Goal: Task Accomplishment & Management: Manage account settings

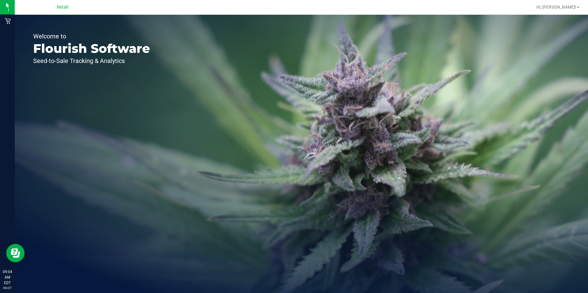
click at [0, 30] on html "Retail 09:04 AM EDT 09/27/2025 09/27 Retail Hi, Victoria! Welcome to Flourish S…" at bounding box center [294, 146] width 588 height 293
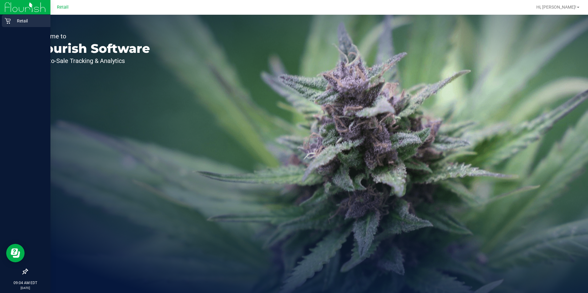
click at [6, 22] on icon at bounding box center [8, 21] width 6 height 6
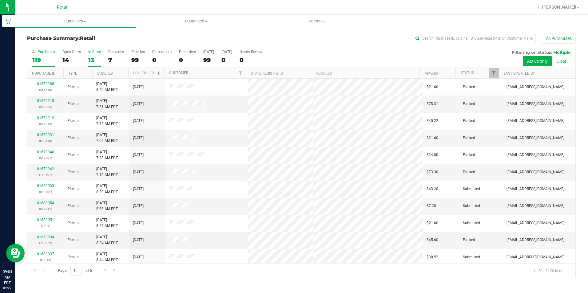
click at [91, 59] on div "13" at bounding box center [94, 60] width 13 height 7
click at [0, 0] on input "In Store 13" at bounding box center [0, 0] width 0 height 0
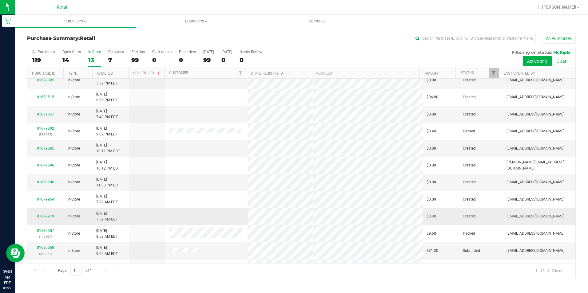
scroll to position [36, 0]
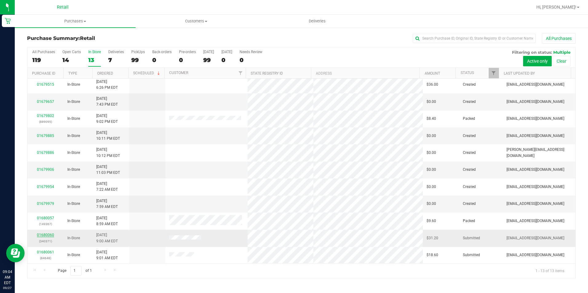
click at [43, 235] on link "01680060" at bounding box center [45, 235] width 17 height 4
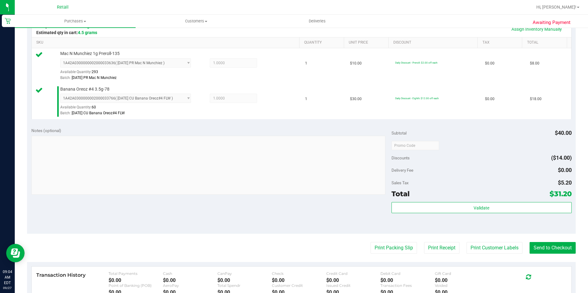
scroll to position [154, 0]
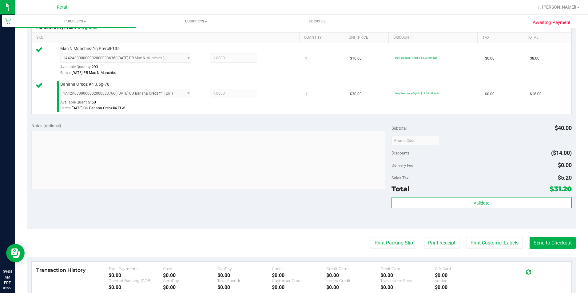
click at [552, 237] on purchase-details "Back Edit Purchase Cancel Purchase View Profile # 01680060 Med | Rec METRC ID: …" at bounding box center [301, 125] width 549 height 493
click at [551, 245] on button "Send to Checkout" at bounding box center [553, 243] width 46 height 12
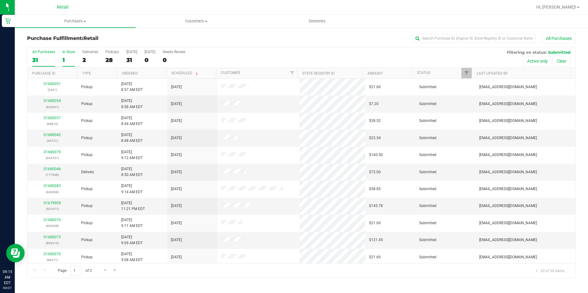
click at [64, 60] on div "1" at bounding box center [68, 60] width 13 height 7
click at [0, 0] on input "In Store 1" at bounding box center [0, 0] width 0 height 0
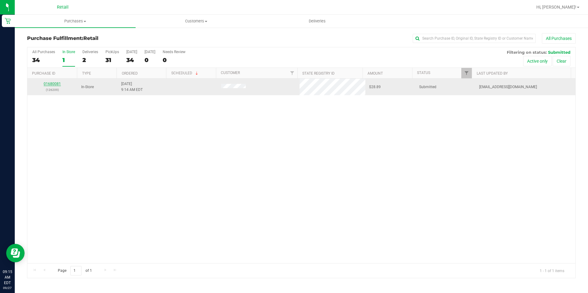
click at [48, 83] on link "01680081" at bounding box center [52, 84] width 17 height 4
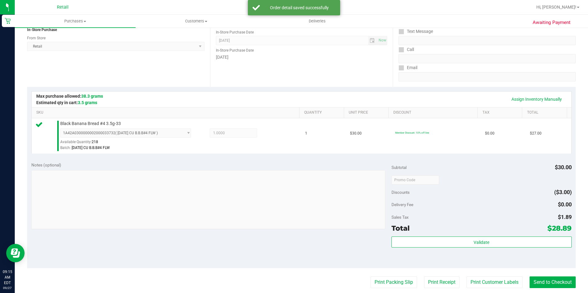
scroll to position [154, 0]
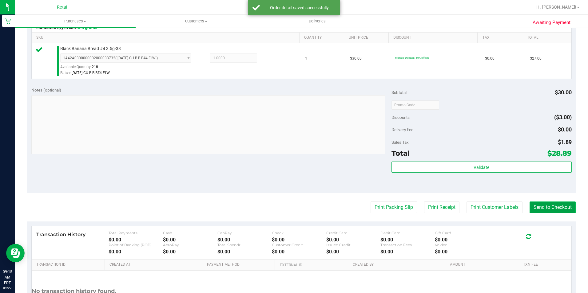
click at [549, 209] on button "Send to Checkout" at bounding box center [553, 208] width 46 height 12
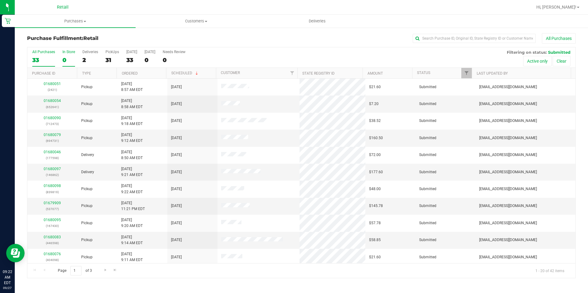
click at [66, 61] on div "0" at bounding box center [68, 60] width 13 height 7
click at [0, 0] on input "In Store 0" at bounding box center [0, 0] width 0 height 0
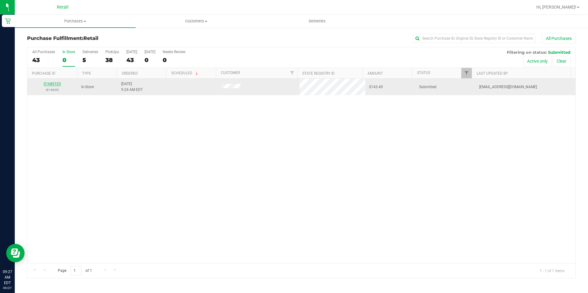
click at [59, 84] on link "01680103" at bounding box center [52, 84] width 17 height 4
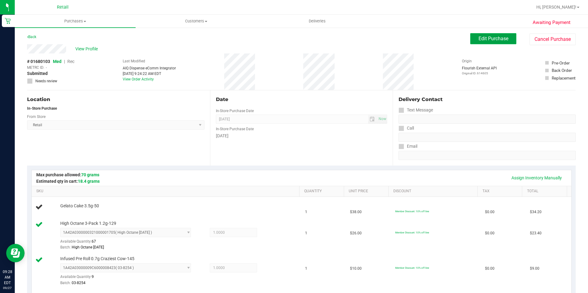
click at [502, 38] on span "Edit Purchase" at bounding box center [494, 39] width 30 height 6
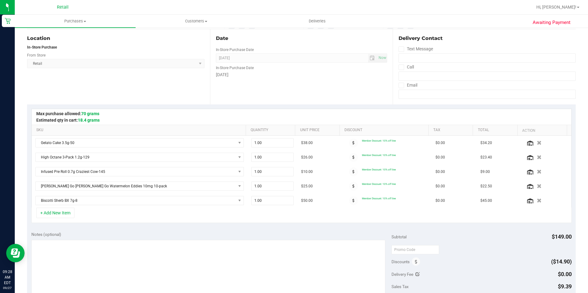
scroll to position [62, 0]
click at [537, 187] on icon "button" at bounding box center [539, 186] width 5 height 5
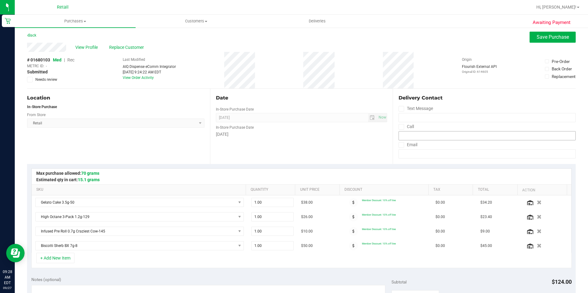
scroll to position [0, 0]
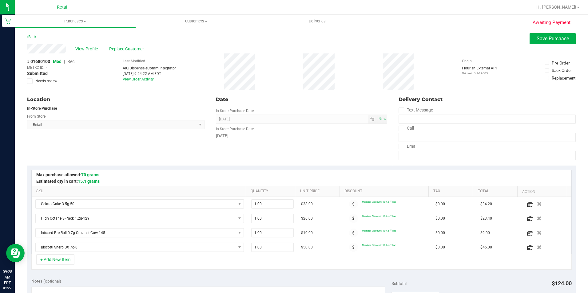
click at [538, 45] on div "View Profile Replace Customer" at bounding box center [301, 48] width 549 height 9
click at [557, 39] on span "Save Purchase" at bounding box center [553, 39] width 32 height 6
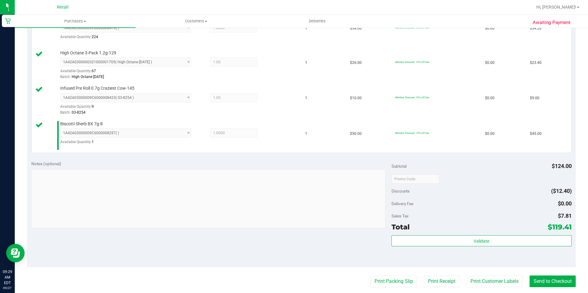
scroll to position [185, 0]
drag, startPoint x: 545, startPoint y: 277, endPoint x: 557, endPoint y: 293, distance: 19.6
click at [545, 277] on button "Send to Checkout" at bounding box center [553, 281] width 46 height 12
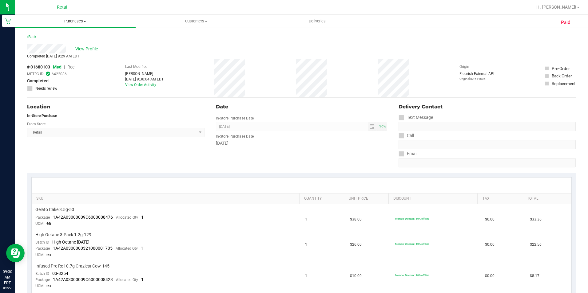
click at [87, 20] on span "Purchases" at bounding box center [75, 21] width 121 height 6
click at [53, 42] on li "Fulfillment" at bounding box center [75, 44] width 121 height 7
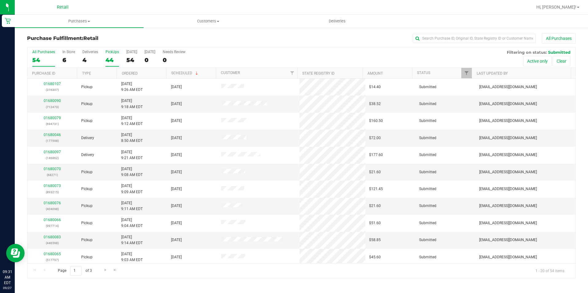
click at [106, 59] on div "44" at bounding box center [113, 60] width 14 height 7
click at [0, 0] on input "PickUps 44" at bounding box center [0, 0] width 0 height 0
click at [467, 39] on input "text" at bounding box center [474, 38] width 123 height 9
click at [466, 36] on input "text" at bounding box center [474, 38] width 123 height 9
type input "garcia"
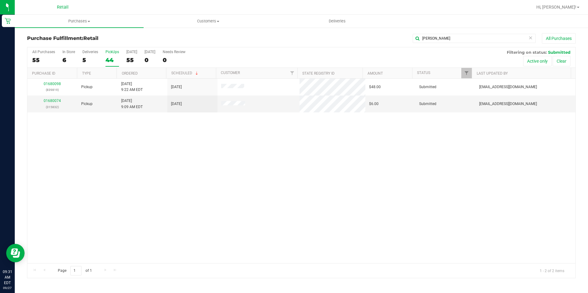
click at [297, 190] on div "01680098 (839819) Pickup 9/27/2025 9:22 AM EDT 9/27/2025 $48.00 Submitted aiqec…" at bounding box center [301, 171] width 548 height 185
click at [160, 170] on div "01680098 (839819) Pickup 9/27/2025 9:22 AM EDT 9/27/2025 $48.00 Submitted aiqec…" at bounding box center [301, 171] width 548 height 185
click at [221, 189] on div "01680098 (839819) Pickup 9/27/2025 9:22 AM EDT 9/27/2025 $48.00 Submitted aiqec…" at bounding box center [301, 171] width 548 height 185
click at [241, 169] on div "01680098 (839819) Pickup 9/27/2025 9:22 AM EDT 9/27/2025 $48.00 Submitted aiqec…" at bounding box center [301, 171] width 548 height 185
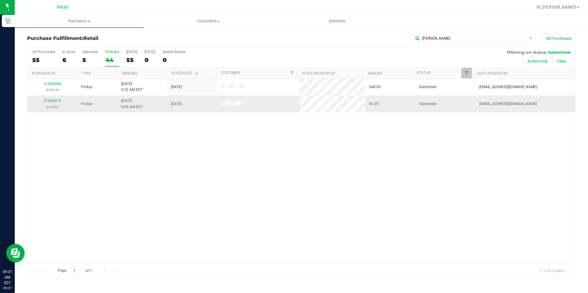
click at [58, 98] on div "01680074 (315832)" at bounding box center [52, 104] width 43 height 12
click at [58, 100] on link "01680074" at bounding box center [52, 101] width 17 height 4
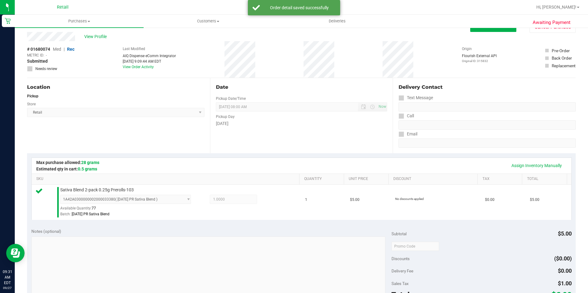
scroll to position [135, 0]
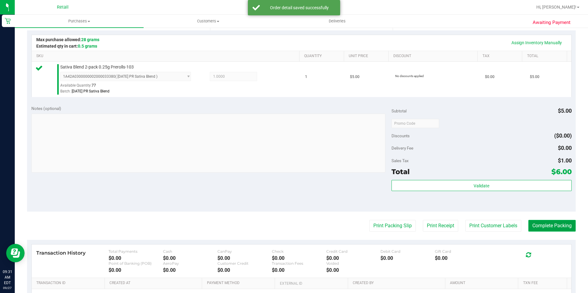
click at [557, 225] on button "Complete Packing" at bounding box center [551, 226] width 47 height 12
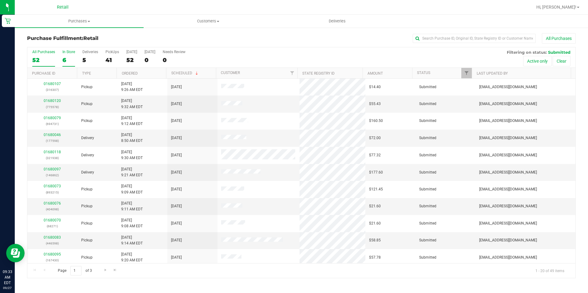
click at [71, 54] on label "In Store 6" at bounding box center [68, 58] width 13 height 17
click at [0, 0] on input "In Store 6" at bounding box center [0, 0] width 0 height 0
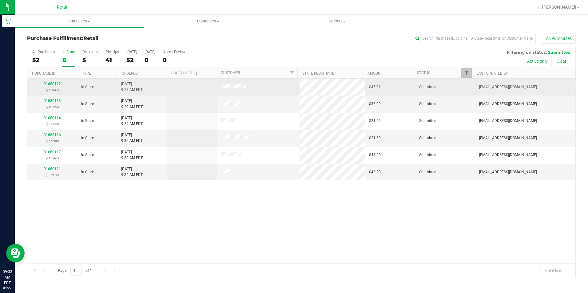
click at [59, 85] on link "01680112" at bounding box center [52, 84] width 17 height 4
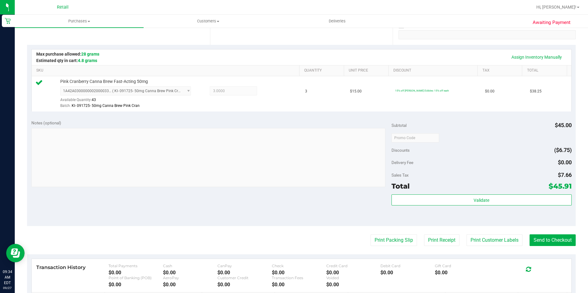
scroll to position [123, 0]
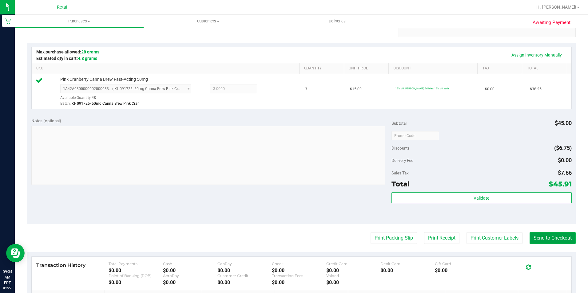
click at [558, 233] on button "Send to Checkout" at bounding box center [553, 239] width 46 height 12
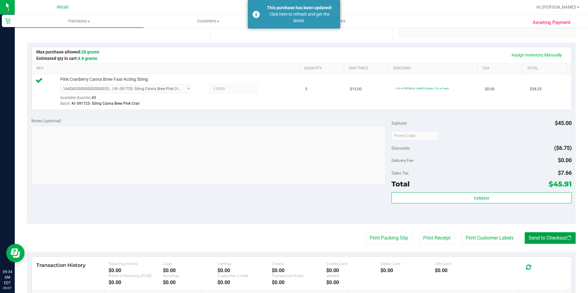
click at [557, 242] on button "Send to Checkout" at bounding box center [550, 239] width 51 height 12
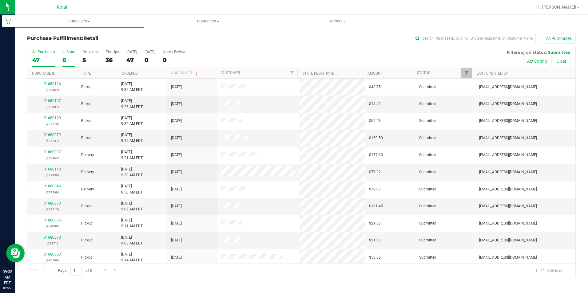
click at [71, 52] on div "In Store" at bounding box center [68, 52] width 13 height 4
click at [0, 0] on input "In Store 6" at bounding box center [0, 0] width 0 height 0
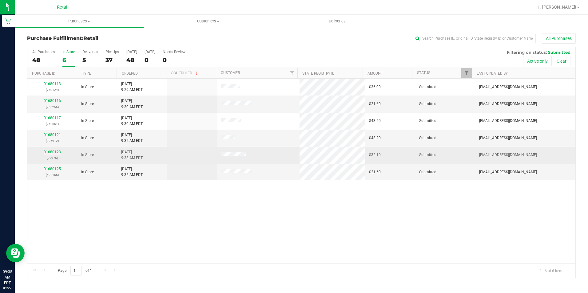
click at [59, 152] on link "01680123" at bounding box center [52, 152] width 17 height 4
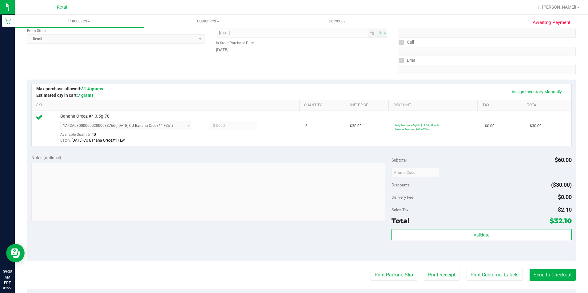
scroll to position [92, 0]
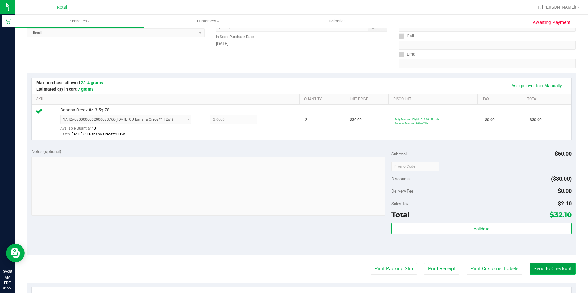
click at [557, 273] on button "Send to Checkout" at bounding box center [553, 269] width 46 height 12
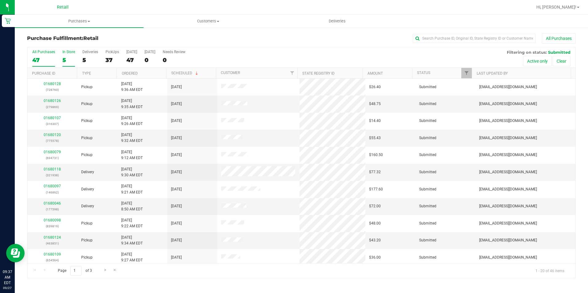
click at [69, 58] on div "5" at bounding box center [68, 60] width 13 height 7
click at [0, 0] on input "In Store 5" at bounding box center [0, 0] width 0 height 0
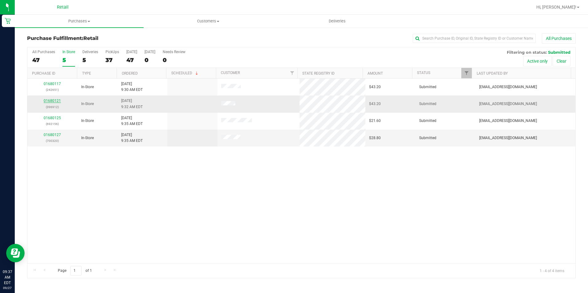
click at [49, 100] on link "01680121" at bounding box center [52, 101] width 17 height 4
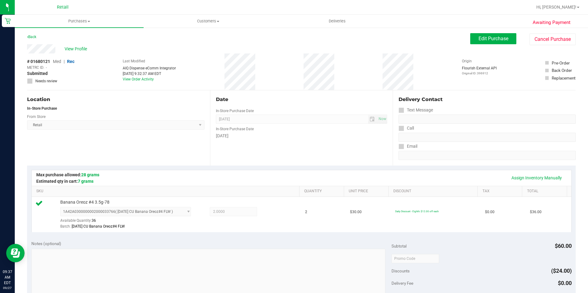
scroll to position [92, 0]
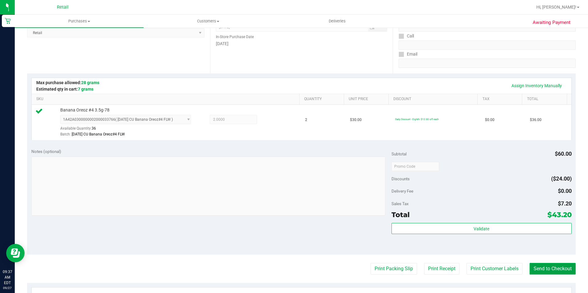
click at [556, 264] on button "Send to Checkout" at bounding box center [553, 269] width 46 height 12
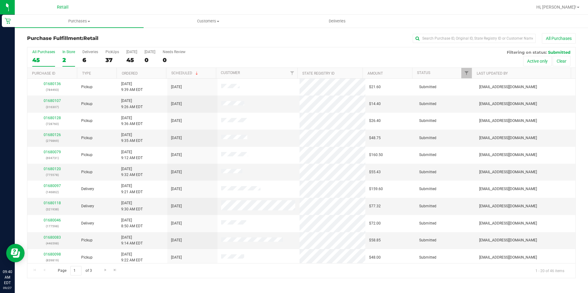
click at [67, 65] on label "In Store 2" at bounding box center [68, 58] width 13 height 17
click at [0, 0] on input "In Store 2" at bounding box center [0, 0] width 0 height 0
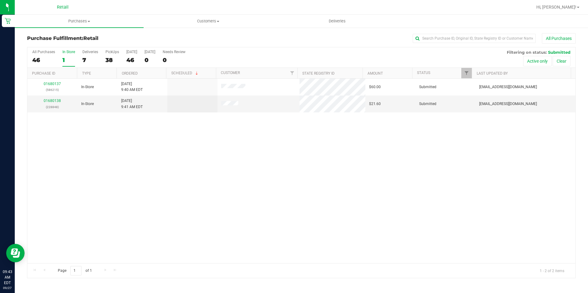
click at [64, 59] on div "1" at bounding box center [68, 60] width 13 height 7
click at [0, 0] on input "In Store 1" at bounding box center [0, 0] width 0 height 0
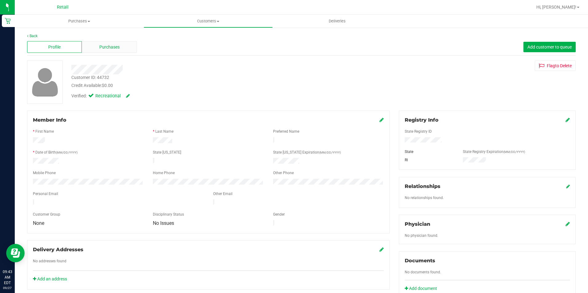
click at [97, 49] on div "Purchases" at bounding box center [109, 47] width 55 height 12
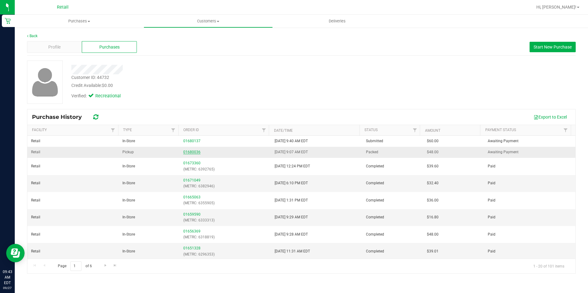
click at [185, 151] on link "01680036" at bounding box center [191, 152] width 17 height 4
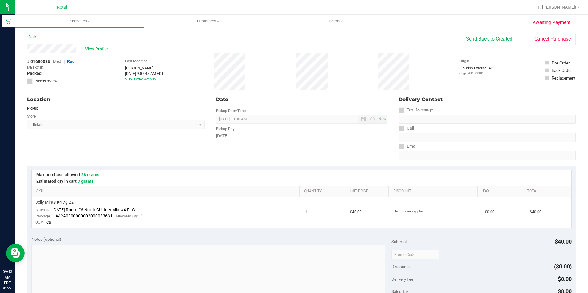
scroll to position [31, 0]
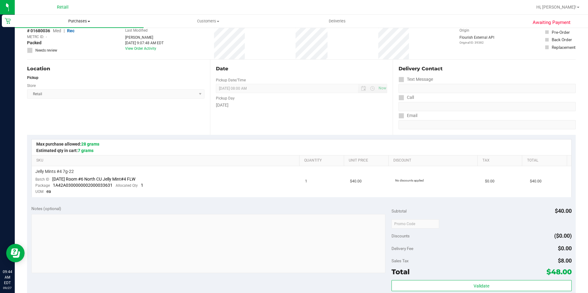
click at [75, 19] on span "Purchases" at bounding box center [79, 21] width 129 height 6
click at [54, 42] on li "Fulfillment" at bounding box center [79, 44] width 129 height 7
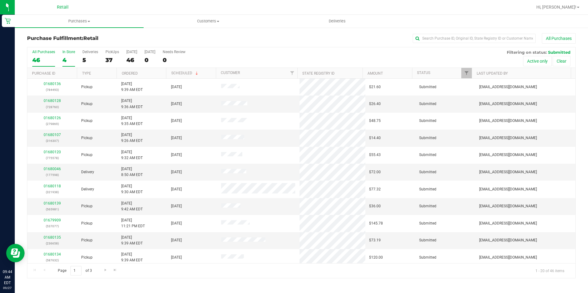
click at [70, 56] on label "In Store 4" at bounding box center [68, 58] width 13 height 17
click at [0, 0] on input "In Store 4" at bounding box center [0, 0] width 0 height 0
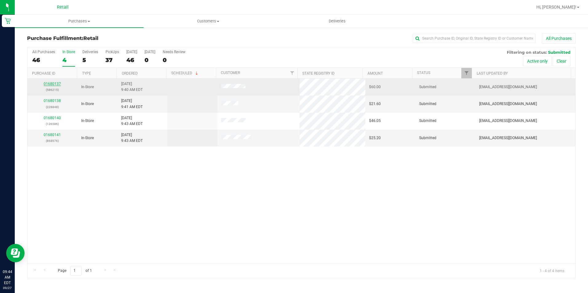
click at [50, 82] on link "01680137" at bounding box center [52, 84] width 17 height 4
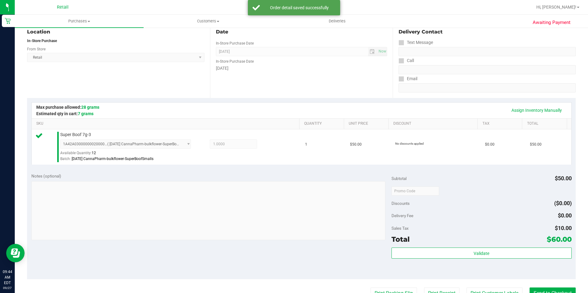
scroll to position [92, 0]
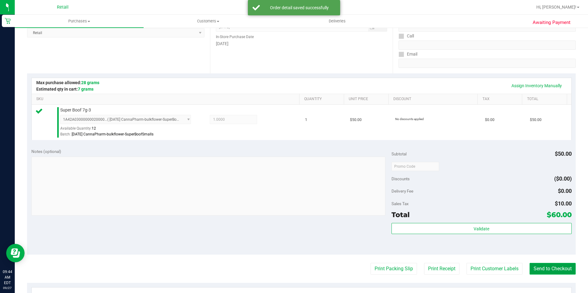
click at [537, 269] on button "Send to Checkout" at bounding box center [553, 269] width 46 height 12
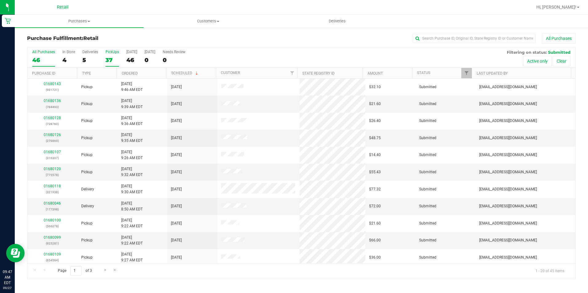
click at [108, 55] on label "PickUps 37" at bounding box center [113, 58] width 14 height 17
click at [0, 0] on input "PickUps 37" at bounding box center [0, 0] width 0 height 0
click at [108, 55] on label "PickUps 37" at bounding box center [113, 58] width 14 height 17
click at [0, 0] on input "PickUps 37" at bounding box center [0, 0] width 0 height 0
click at [484, 36] on input "text" at bounding box center [474, 38] width 123 height 9
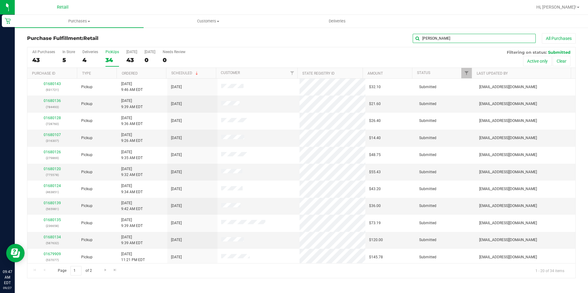
type input "frank"
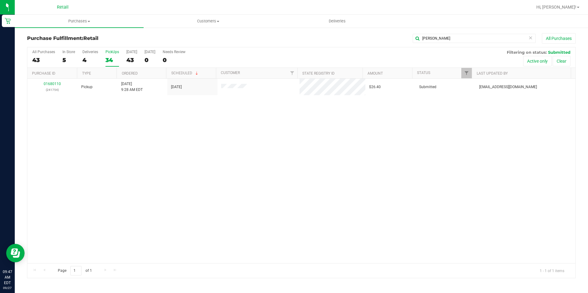
click at [335, 166] on div "01680110 (241754) Pickup 9/27/2025 9:28 AM EDT 9/27/2025 $26.40 Submitted aiqec…" at bounding box center [301, 171] width 548 height 185
click at [332, 164] on div "01680110 (241754) Pickup 9/27/2025 9:28 AM EDT 9/27/2025 $26.40 Submitted aiqec…" at bounding box center [301, 171] width 548 height 185
click at [66, 58] on div "5" at bounding box center [68, 60] width 13 height 7
click at [0, 0] on input "In Store 5" at bounding box center [0, 0] width 0 height 0
click at [530, 36] on icon at bounding box center [530, 37] width 4 height 7
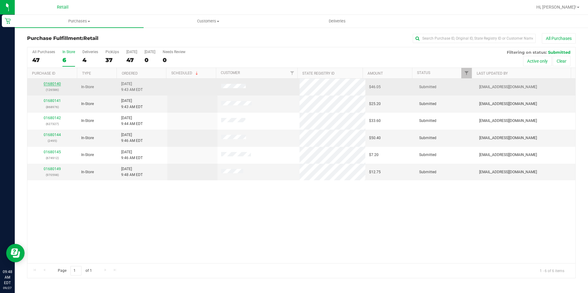
click at [58, 84] on link "01680140" at bounding box center [52, 84] width 17 height 4
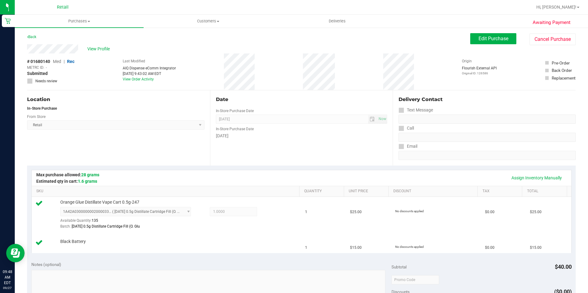
scroll to position [185, 0]
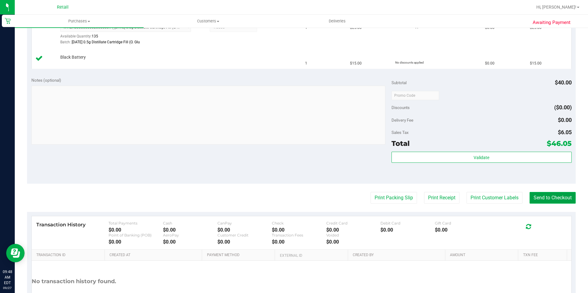
click at [554, 201] on button "Send to Checkout" at bounding box center [553, 198] width 46 height 12
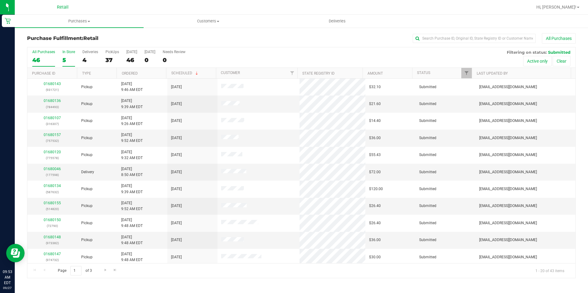
click at [72, 54] on label "In Store 5" at bounding box center [68, 58] width 13 height 17
click at [0, 0] on input "In Store 5" at bounding box center [0, 0] width 0 height 0
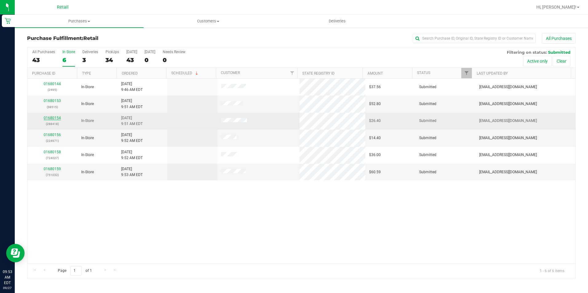
click at [58, 118] on link "01680154" at bounding box center [52, 118] width 17 height 4
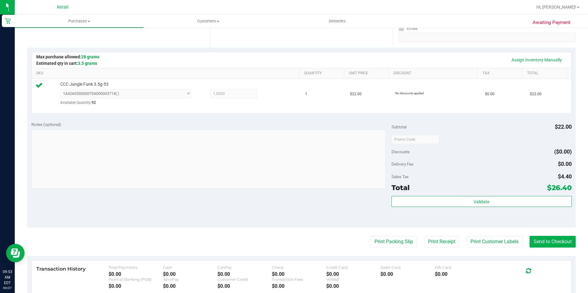
scroll to position [185, 0]
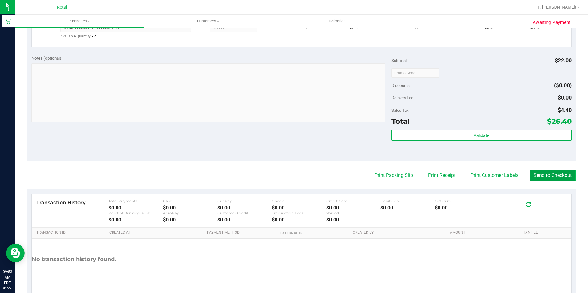
drag, startPoint x: 537, startPoint y: 174, endPoint x: 536, endPoint y: 180, distance: 5.9
click at [537, 175] on button "Send to Checkout" at bounding box center [553, 176] width 46 height 12
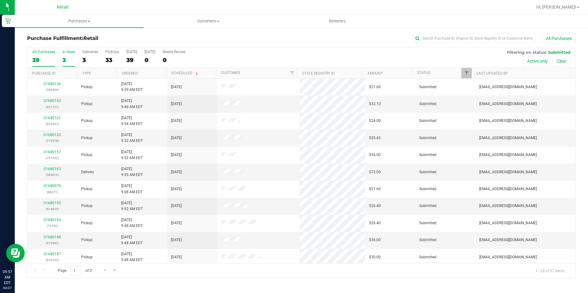
click at [63, 60] on div "3" at bounding box center [68, 60] width 13 height 7
click at [0, 0] on input "In Store 3" at bounding box center [0, 0] width 0 height 0
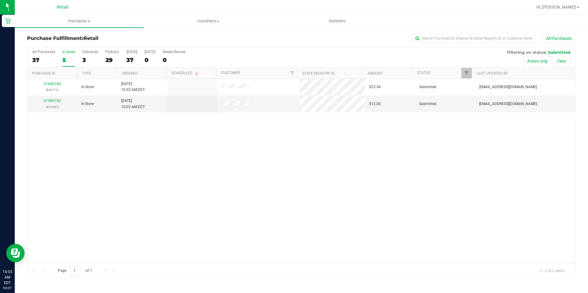
click at [63, 59] on div "5" at bounding box center [68, 60] width 13 height 7
click at [0, 0] on input "In Store 5" at bounding box center [0, 0] width 0 height 0
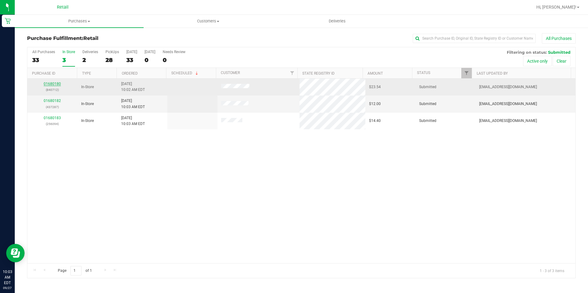
click at [58, 84] on link "01680180" at bounding box center [52, 84] width 17 height 4
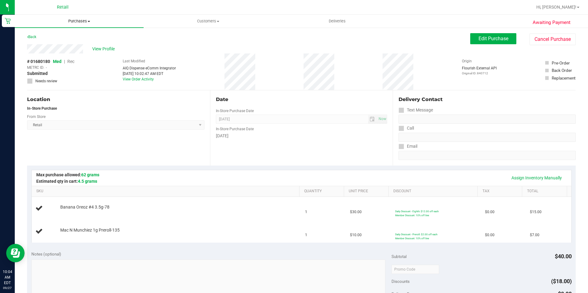
click at [75, 19] on span "Purchases" at bounding box center [79, 21] width 129 height 6
click at [68, 43] on li "Fulfillment" at bounding box center [79, 44] width 129 height 7
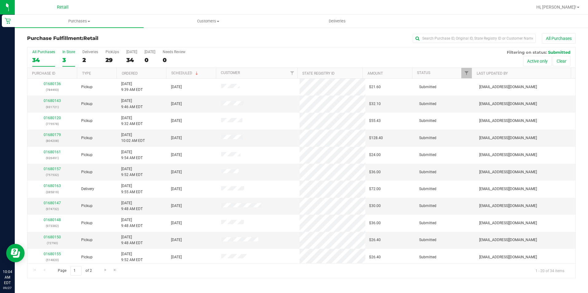
click at [68, 53] on div "In Store" at bounding box center [68, 52] width 13 height 4
click at [0, 0] on input "In Store 3" at bounding box center [0, 0] width 0 height 0
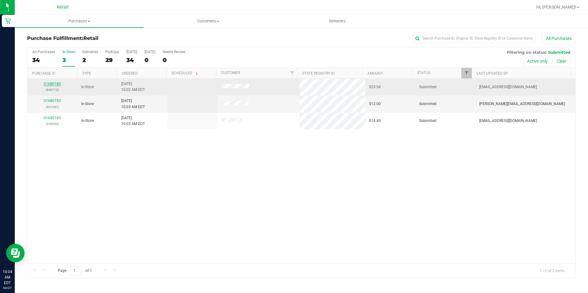
click at [51, 84] on link "01680180" at bounding box center [52, 84] width 17 height 4
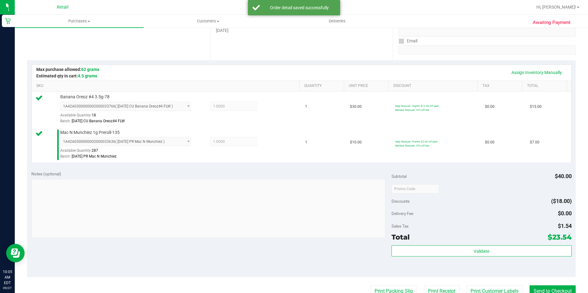
scroll to position [123, 0]
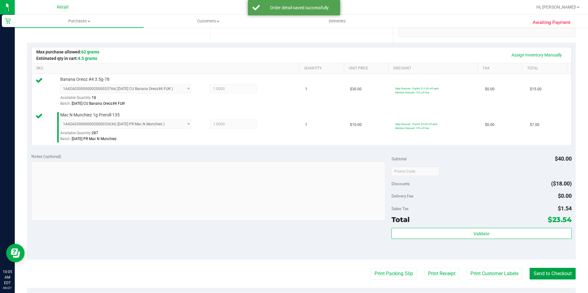
click at [534, 270] on button "Send to Checkout" at bounding box center [553, 274] width 46 height 12
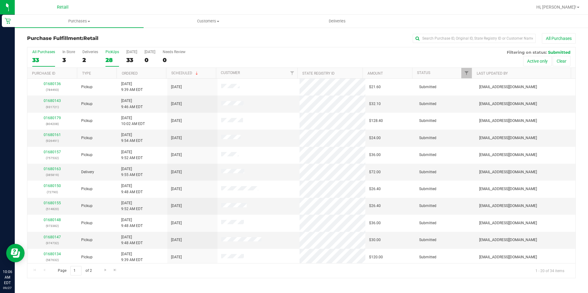
click at [113, 60] on div "28" at bounding box center [113, 60] width 14 height 7
click at [0, 0] on input "PickUps 28" at bounding box center [0, 0] width 0 height 0
click at [458, 41] on input "text" at bounding box center [474, 38] width 123 height 9
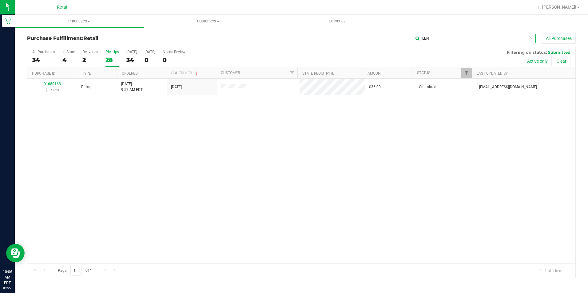
type input "LEN"
click at [393, 160] on div "01680168 (336174) Pickup 9/27/2025 9:57 AM EDT 9/27/2025 $36.00 Submitted aiqec…" at bounding box center [301, 171] width 548 height 185
click at [67, 60] on div "4" at bounding box center [68, 60] width 13 height 7
click at [0, 0] on input "In Store 4" at bounding box center [0, 0] width 0 height 0
click at [529, 43] on input "LEN" at bounding box center [474, 38] width 123 height 9
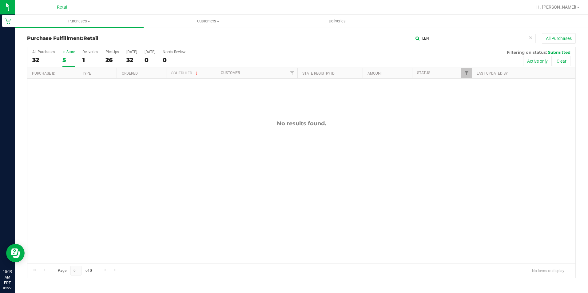
click at [530, 39] on icon at bounding box center [530, 37] width 4 height 7
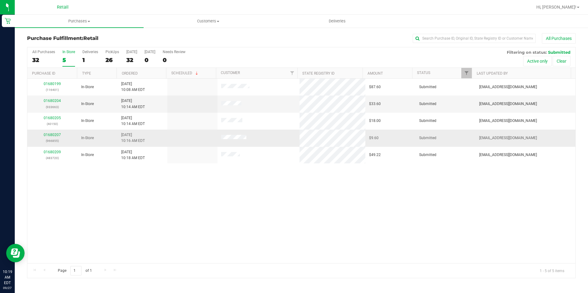
click at [56, 132] on div "01680207 (966855)" at bounding box center [52, 138] width 43 height 12
click at [57, 132] on div "01680207 (966855)" at bounding box center [52, 138] width 43 height 12
click at [56, 134] on link "01680207" at bounding box center [52, 135] width 17 height 4
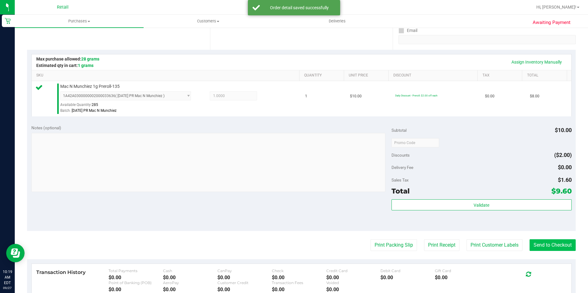
scroll to position [154, 0]
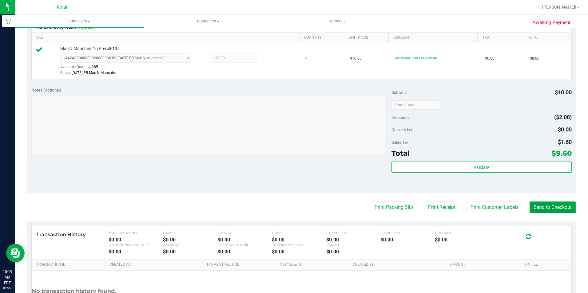
click at [549, 206] on button "Send to Checkout" at bounding box center [553, 208] width 46 height 12
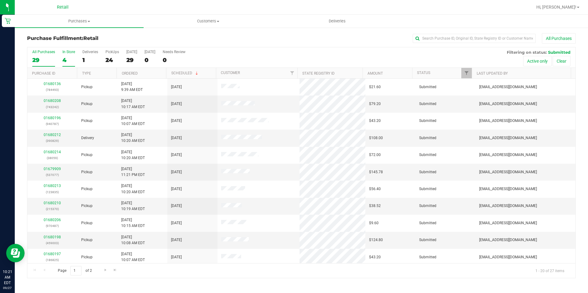
click at [72, 55] on label "In Store 4" at bounding box center [68, 58] width 13 height 17
click at [0, 0] on input "In Store 4" at bounding box center [0, 0] width 0 height 0
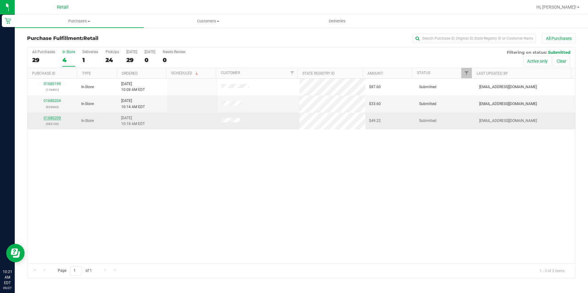
click at [54, 118] on link "01680209" at bounding box center [52, 118] width 17 height 4
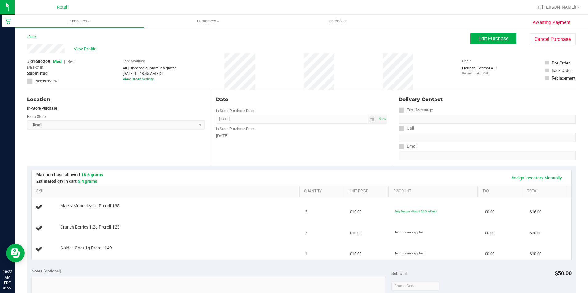
click at [76, 48] on span "View Profile" at bounding box center [86, 49] width 25 height 6
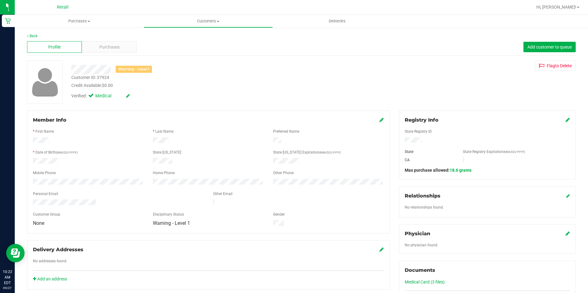
click at [380, 119] on icon at bounding box center [382, 120] width 4 height 5
click at [382, 120] on div "Member Info * First Name * Last Name Preferred Name * Date of Birth (MM/DD/YYYY…" at bounding box center [208, 175] width 363 height 129
click at [379, 120] on icon at bounding box center [381, 120] width 6 height 5
click at [566, 121] on icon at bounding box center [568, 120] width 4 height 5
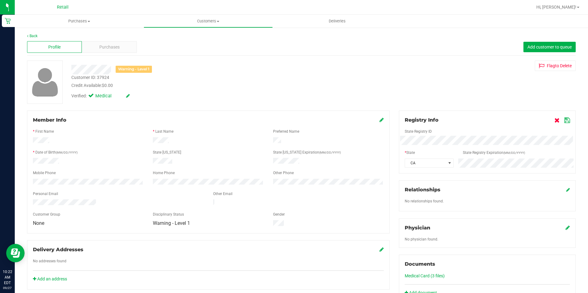
click at [555, 122] on icon at bounding box center [557, 120] width 5 height 5
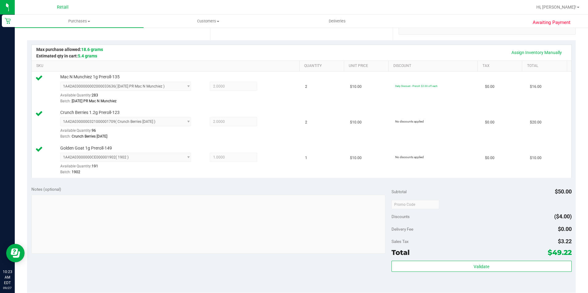
scroll to position [185, 0]
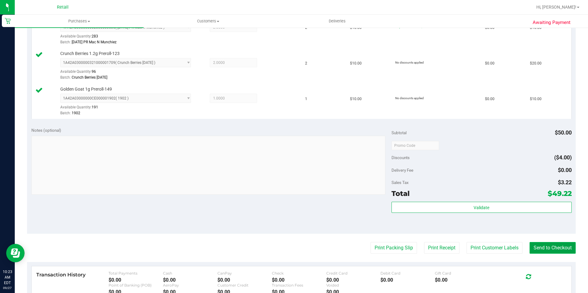
click at [553, 249] on button "Send to Checkout" at bounding box center [553, 248] width 46 height 12
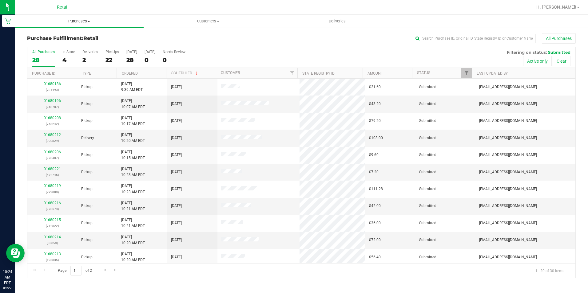
click at [76, 22] on span "Purchases" at bounding box center [79, 21] width 129 height 6
click at [295, 48] on div "All Purchases 28 In Store 4 Deliveries 2 PickUps 22 Today 28 Tomorrow 0 Needs R…" at bounding box center [301, 49] width 548 height 5
click at [61, 59] on div "All Purchases 28 In Store 4 Deliveries 2 PickUps 22 Today 28 Tomorrow 0 Needs R…" at bounding box center [301, 57] width 548 height 21
click at [63, 61] on div "4" at bounding box center [68, 60] width 13 height 7
click at [0, 0] on input "In Store 4" at bounding box center [0, 0] width 0 height 0
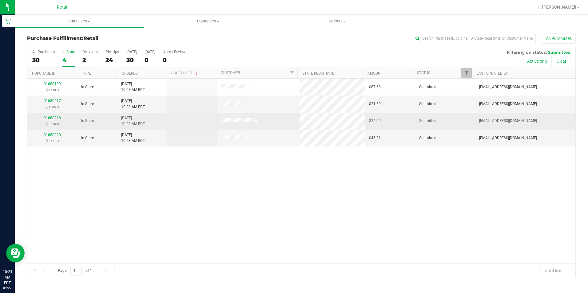
click at [54, 119] on link "01680218" at bounding box center [52, 118] width 17 height 4
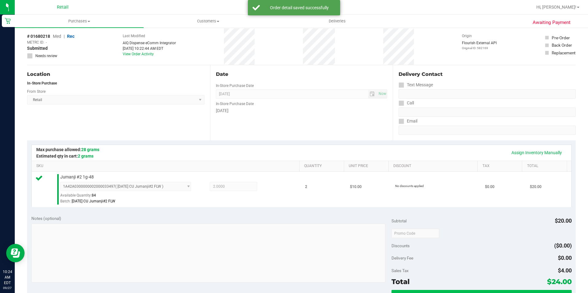
scroll to position [92, 0]
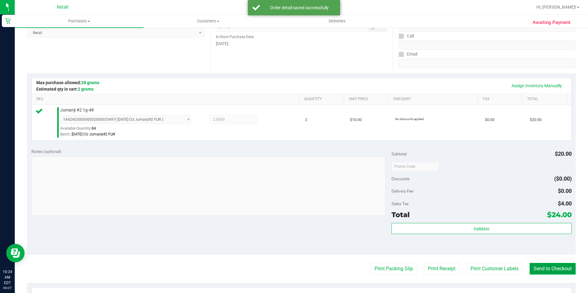
click at [566, 264] on button "Send to Checkout" at bounding box center [553, 269] width 46 height 12
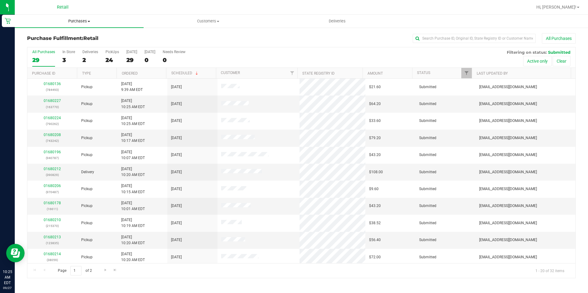
click at [78, 23] on span "Purchases" at bounding box center [79, 21] width 129 height 6
click at [71, 42] on li "Fulfillment" at bounding box center [79, 44] width 129 height 7
click at [69, 62] on div "3" at bounding box center [68, 60] width 13 height 7
click at [0, 0] on input "In Store 3" at bounding box center [0, 0] width 0 height 0
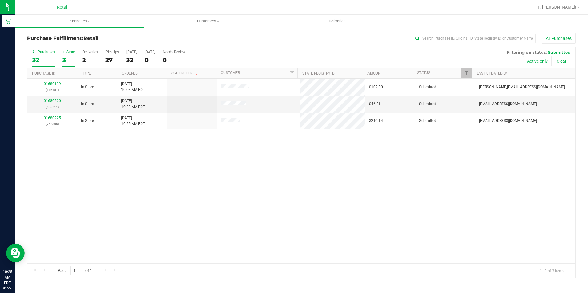
click at [44, 59] on div "32" at bounding box center [43, 60] width 23 height 7
click at [0, 0] on input "All Purchases 32" at bounding box center [0, 0] width 0 height 0
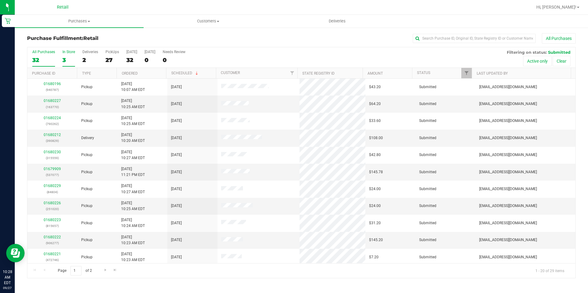
click at [66, 62] on div "3" at bounding box center [68, 60] width 13 height 7
click at [0, 0] on input "In Store 3" at bounding box center [0, 0] width 0 height 0
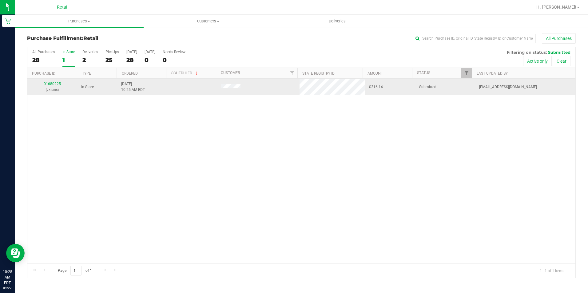
click at [41, 82] on div "01680225 (752386)" at bounding box center [52, 87] width 43 height 12
click at [44, 84] on link "01680225" at bounding box center [52, 84] width 17 height 4
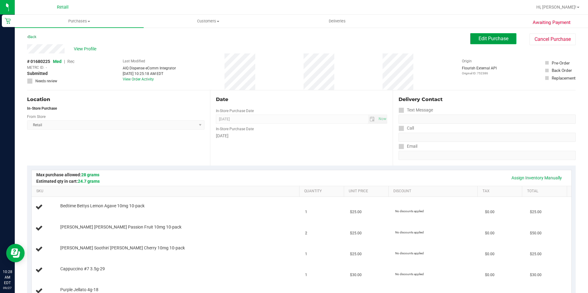
click at [485, 42] on button "Edit Purchase" at bounding box center [493, 38] width 46 height 11
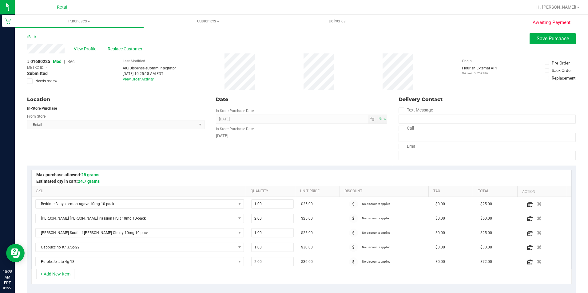
click at [118, 47] on span "Replace Customer" at bounding box center [126, 49] width 37 height 6
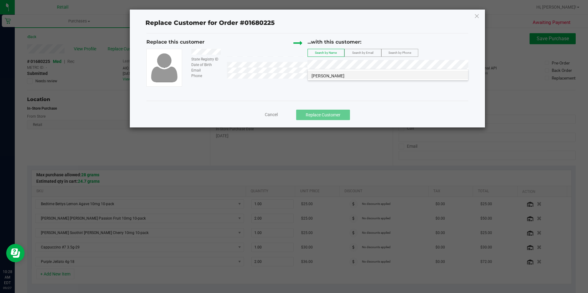
click at [344, 74] on li "James Reid" at bounding box center [388, 75] width 160 height 9
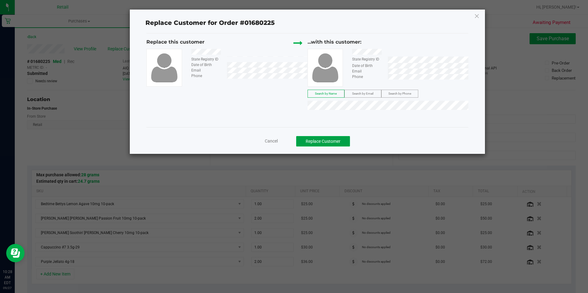
click at [330, 145] on button "Replace Customer" at bounding box center [323, 141] width 54 height 10
click at [341, 146] on button "Replace Customer" at bounding box center [323, 141] width 54 height 10
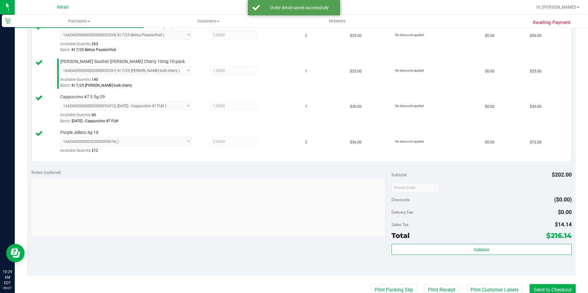
scroll to position [215, 0]
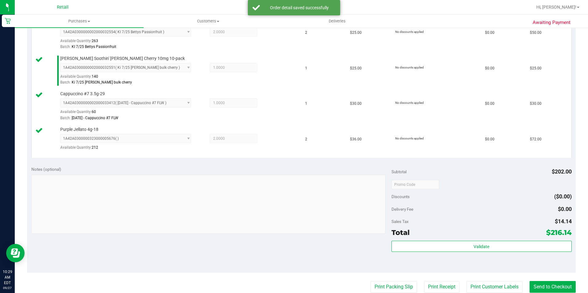
click at [547, 280] on purchase-details "Back Edit Purchase Cancel Purchase View Profile # 01680225 Med | Rec METRC ID: …" at bounding box center [301, 117] width 549 height 599
click at [545, 284] on button "Send to Checkout" at bounding box center [553, 287] width 46 height 12
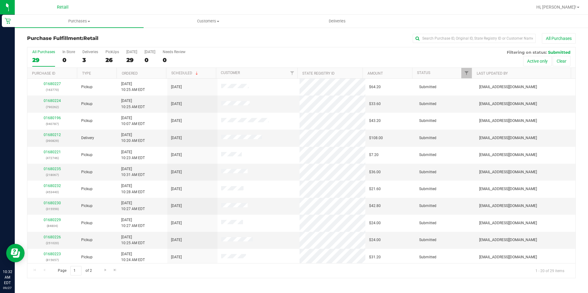
click at [80, 61] on div "All Purchases 29 In Store 0 Deliveries 3 PickUps 26 Today 29 Tomorrow 0 Needs R…" at bounding box center [301, 57] width 548 height 21
drag, startPoint x: 61, startPoint y: 54, endPoint x: 67, endPoint y: 56, distance: 6.0
click at [66, 55] on div "All Purchases 29 In Store 0 Deliveries 3 PickUps 26 Today 29 Tomorrow 0 Needs R…" at bounding box center [301, 57] width 548 height 21
click at [69, 56] on label "In Store 0" at bounding box center [68, 58] width 13 height 17
click at [0, 0] on input "In Store 0" at bounding box center [0, 0] width 0 height 0
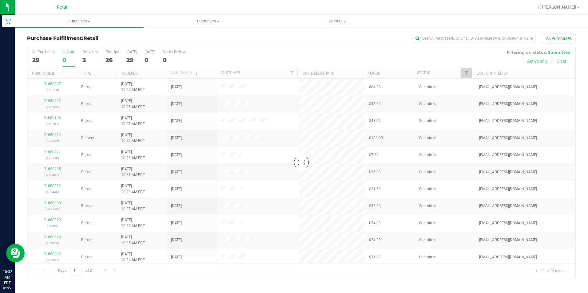
click at [65, 55] on label "In Store 0" at bounding box center [68, 58] width 13 height 17
click at [0, 0] on input "In Store 0" at bounding box center [0, 0] width 0 height 0
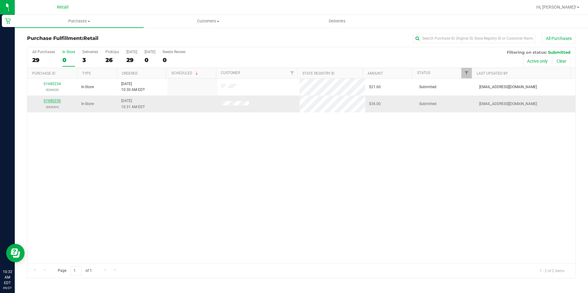
click at [55, 102] on link "01680236" at bounding box center [52, 101] width 17 height 4
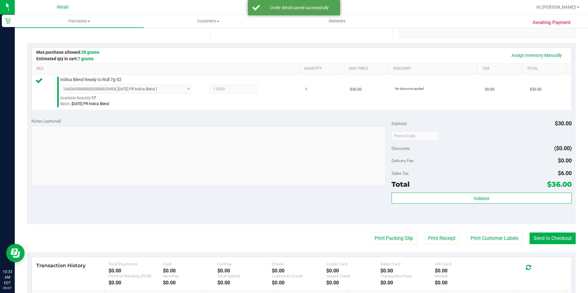
scroll to position [123, 0]
click at [552, 238] on button "Send to Checkout" at bounding box center [553, 239] width 46 height 12
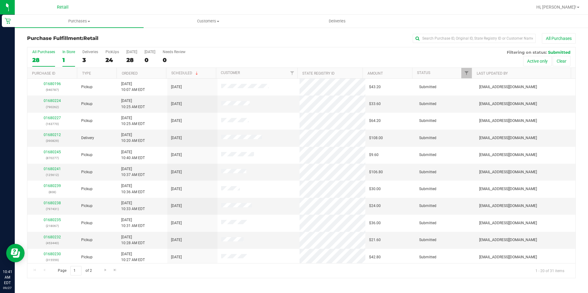
click at [66, 53] on div "In Store" at bounding box center [68, 52] width 13 height 4
click at [0, 0] on input "In Store 1" at bounding box center [0, 0] width 0 height 0
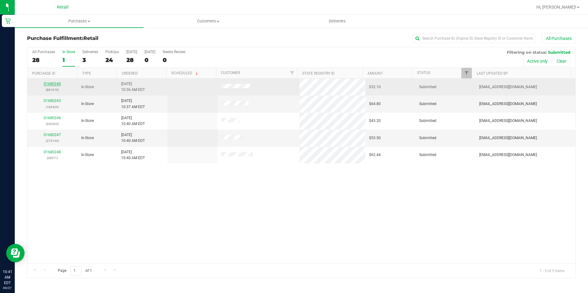
click at [55, 82] on link "01680240" at bounding box center [52, 84] width 17 height 4
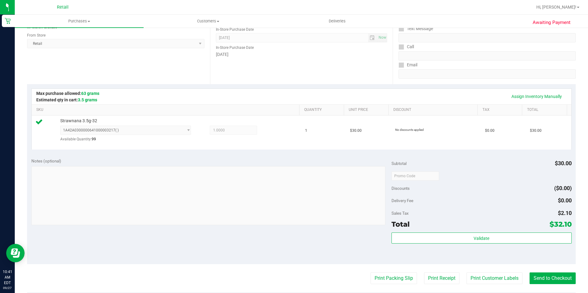
scroll to position [92, 0]
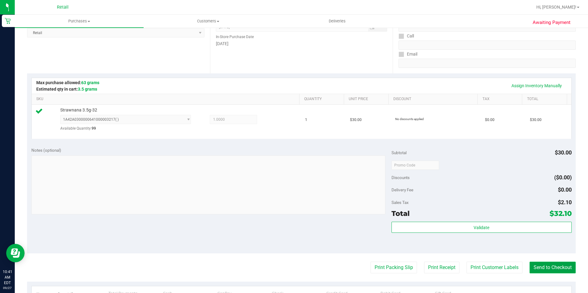
click at [546, 268] on button "Send to Checkout" at bounding box center [553, 268] width 46 height 12
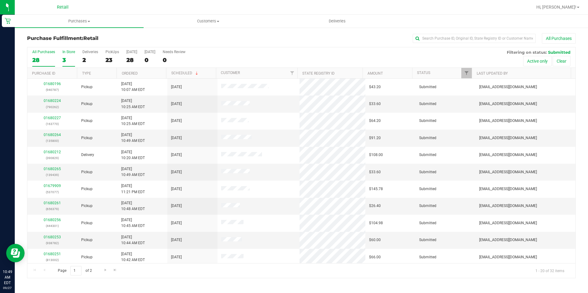
click at [65, 60] on div "3" at bounding box center [68, 60] width 13 height 7
click at [0, 0] on input "In Store 3" at bounding box center [0, 0] width 0 height 0
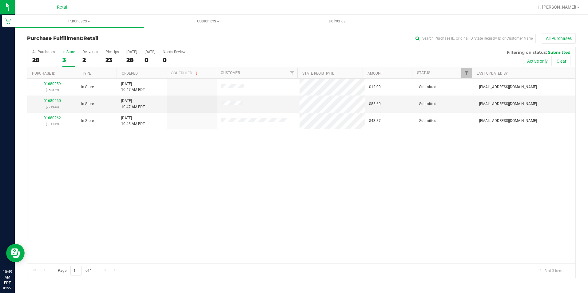
click at [215, 220] on div "01680259 (368579) In-Store 9/27/2025 10:47 AM EDT $12.00 Submitted aiqecomm@sla…" at bounding box center [301, 171] width 548 height 185
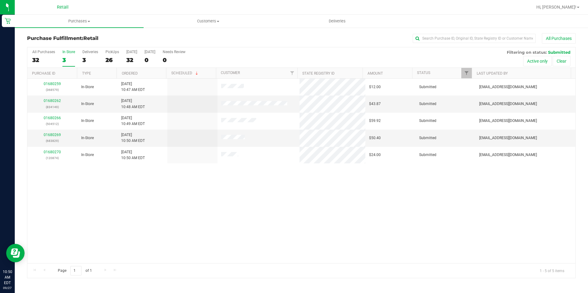
click at [65, 56] on label "In Store 3" at bounding box center [68, 58] width 13 height 17
click at [0, 0] on input "In Store 3" at bounding box center [0, 0] width 0 height 0
click at [59, 100] on link "01680266" at bounding box center [52, 101] width 17 height 4
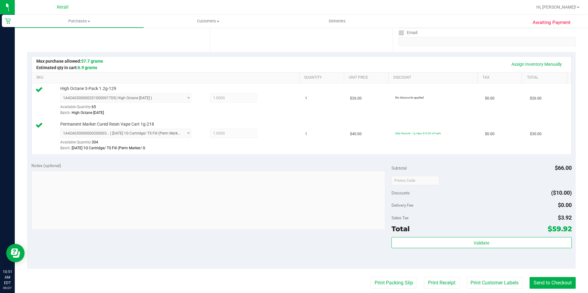
scroll to position [123, 0]
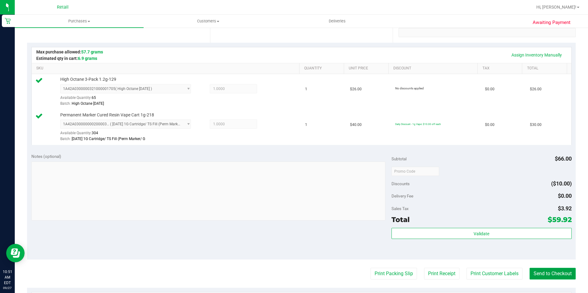
click at [545, 280] on button "Send to Checkout" at bounding box center [553, 274] width 46 height 12
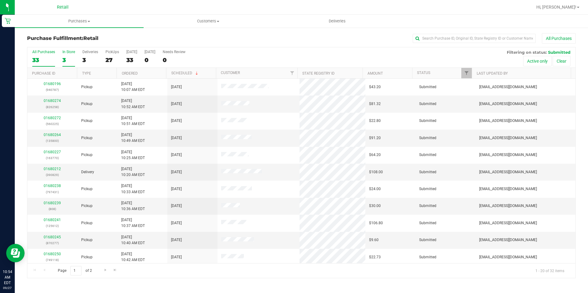
click at [73, 55] on label "In Store 3" at bounding box center [68, 58] width 13 height 17
click at [0, 0] on input "In Store 3" at bounding box center [0, 0] width 0 height 0
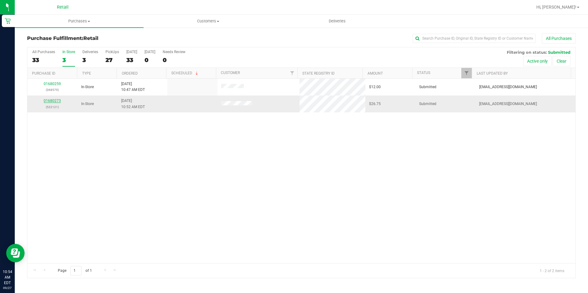
click at [54, 100] on link "01680273" at bounding box center [52, 101] width 17 height 4
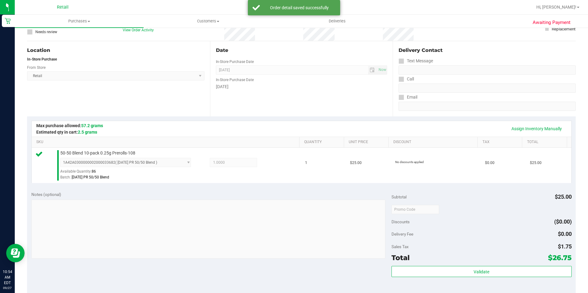
scroll to position [123, 0]
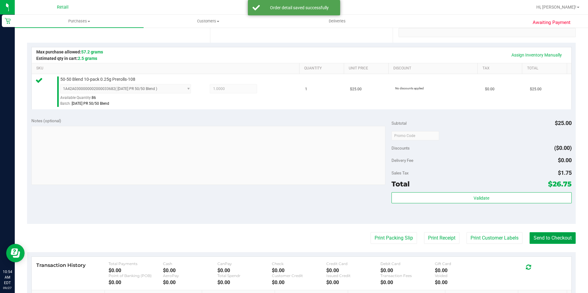
click at [546, 240] on button "Send to Checkout" at bounding box center [553, 239] width 46 height 12
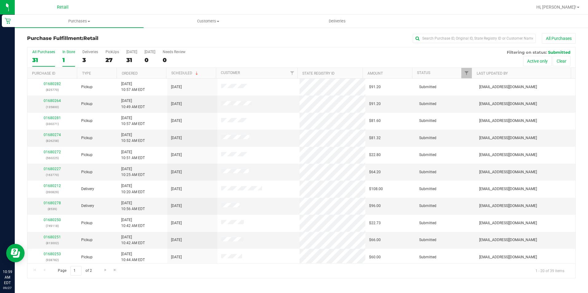
click at [70, 58] on div "1" at bounding box center [68, 60] width 13 height 7
click at [0, 0] on input "In Store 1" at bounding box center [0, 0] width 0 height 0
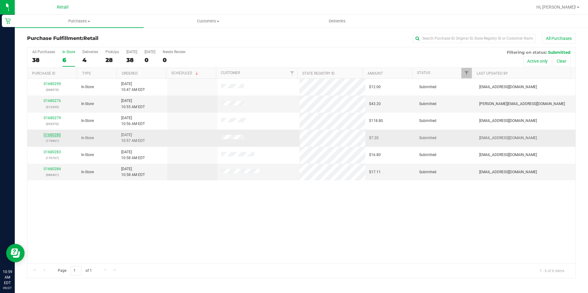
click at [56, 135] on link "01680280" at bounding box center [52, 135] width 17 height 4
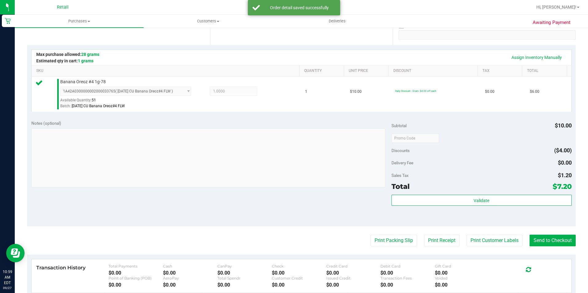
scroll to position [154, 0]
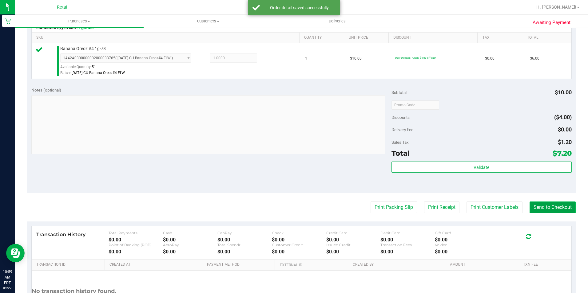
click at [550, 209] on button "Send to Checkout" at bounding box center [553, 208] width 46 height 12
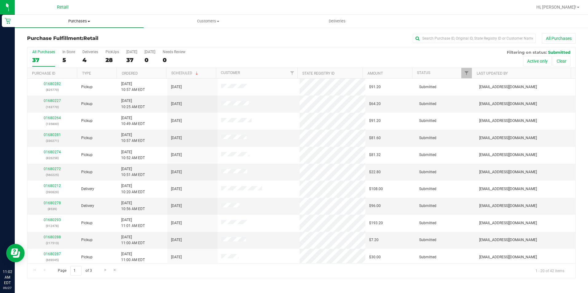
drag, startPoint x: 77, startPoint y: 20, endPoint x: 76, endPoint y: 24, distance: 3.4
click at [77, 20] on span "Purchases" at bounding box center [79, 21] width 129 height 6
click at [189, 17] on uib-tab-heading "Customers All customers Add a new customer All physicians" at bounding box center [208, 21] width 128 height 12
click at [68, 56] on label "In Store 5" at bounding box center [68, 58] width 13 height 17
click at [0, 0] on input "In Store 5" at bounding box center [0, 0] width 0 height 0
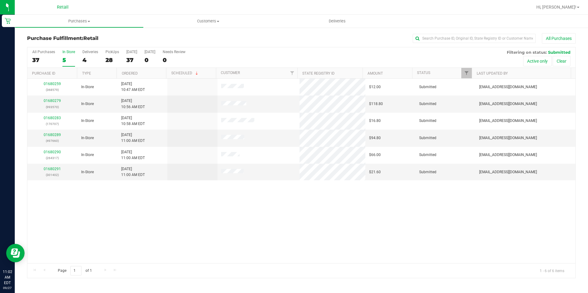
click at [334, 245] on div "01680259 (368579) In-Store 9/27/2025 10:47 AM EDT $12.00 Submitted aiqecomm@sla…" at bounding box center [301, 171] width 548 height 185
click at [47, 171] on link "01680291" at bounding box center [52, 169] width 17 height 4
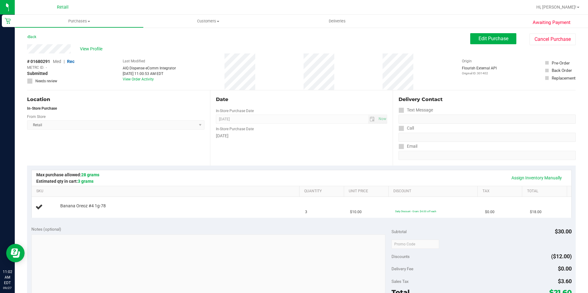
click at [268, 70] on div "# 01680291 Med | Rec METRC ID: - Submitted Needs review Last Modified AIQ Dispe…" at bounding box center [301, 72] width 549 height 37
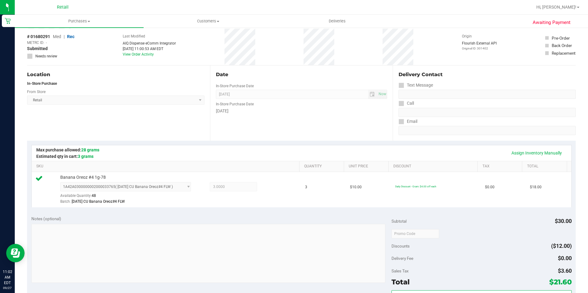
scroll to position [92, 0]
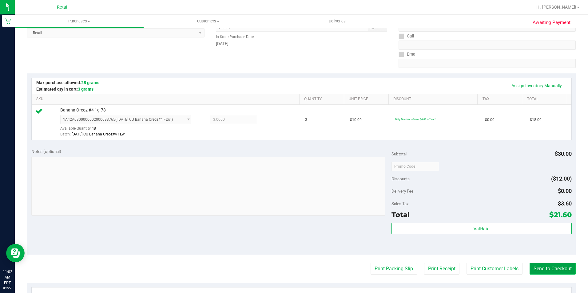
click at [565, 269] on button "Send to Checkout" at bounding box center [553, 269] width 46 height 12
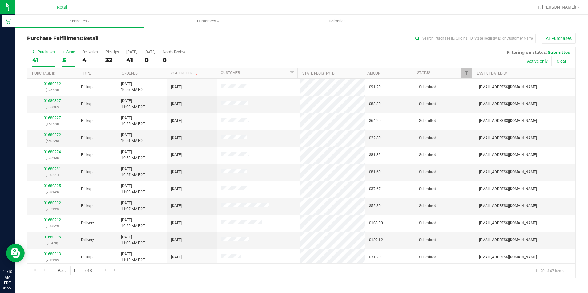
click at [64, 52] on div "In Store" at bounding box center [68, 52] width 13 height 4
click at [0, 0] on input "In Store 5" at bounding box center [0, 0] width 0 height 0
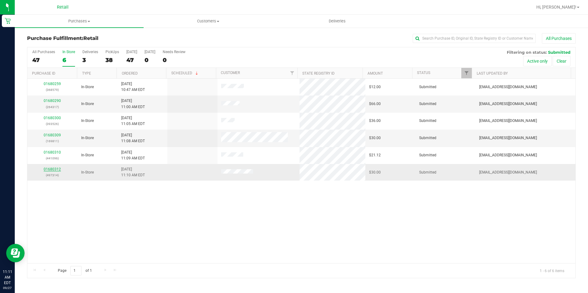
click at [48, 169] on link "01680312" at bounding box center [52, 169] width 17 height 4
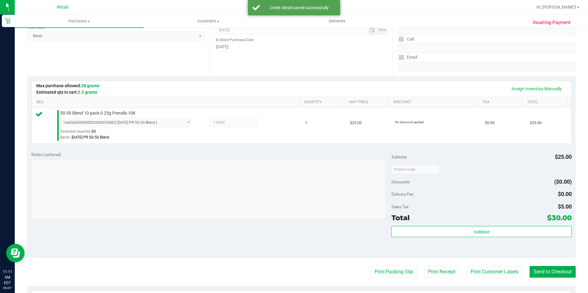
scroll to position [92, 0]
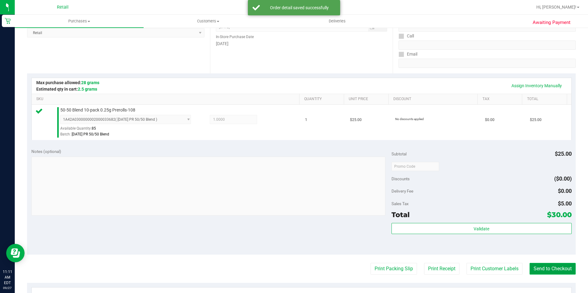
click at [550, 270] on button "Send to Checkout" at bounding box center [553, 269] width 46 height 12
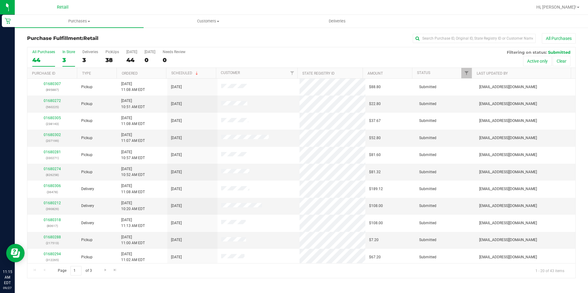
click at [66, 55] on label "In Store 3" at bounding box center [68, 58] width 13 height 17
click at [0, 0] on input "In Store 3" at bounding box center [0, 0] width 0 height 0
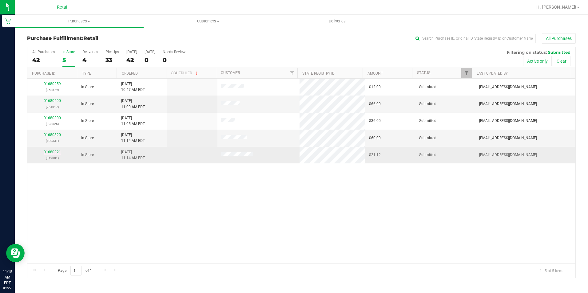
click at [50, 150] on link "01680321" at bounding box center [52, 152] width 17 height 4
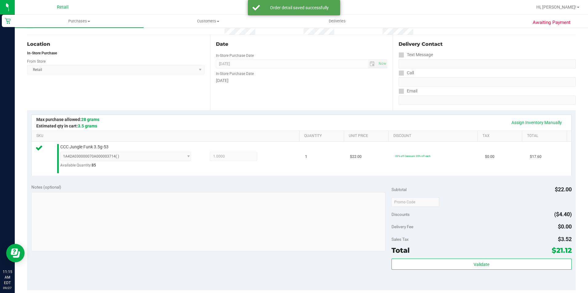
scroll to position [154, 0]
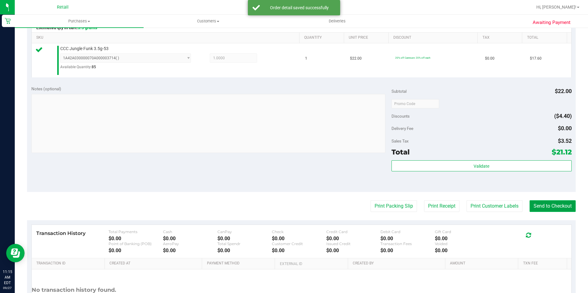
click at [543, 211] on button "Send to Checkout" at bounding box center [553, 207] width 46 height 12
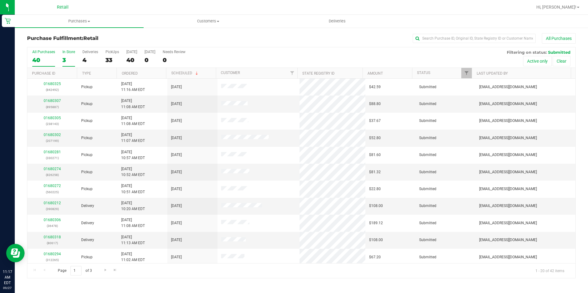
click at [68, 50] on div "All Purchases 40 In Store 3 Deliveries 4 PickUps 33 Today 40 Tomorrow 0 Needs R…" at bounding box center [301, 163] width 549 height 232
click at [66, 57] on div "3" at bounding box center [68, 60] width 13 height 7
click at [0, 0] on input "In Store 3" at bounding box center [0, 0] width 0 height 0
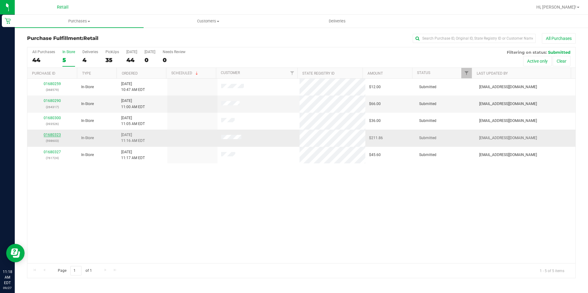
click at [52, 135] on link "01680323" at bounding box center [52, 135] width 17 height 4
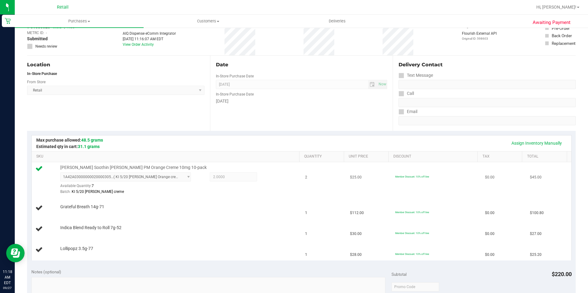
scroll to position [92, 0]
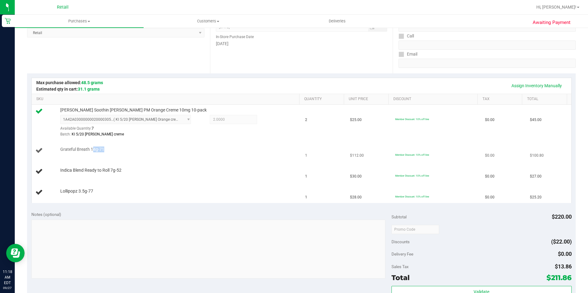
drag, startPoint x: 91, startPoint y: 149, endPoint x: 111, endPoint y: 149, distance: 20.3
click at [111, 149] on div "Grateful Breath 14g-71" at bounding box center [176, 150] width 239 height 6
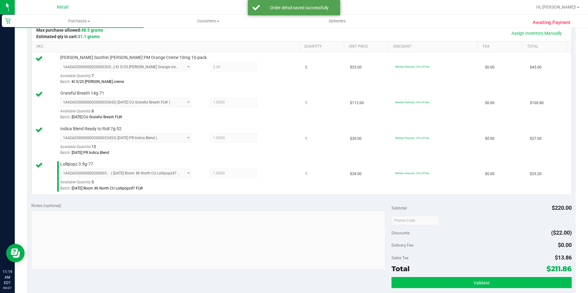
scroll to position [185, 0]
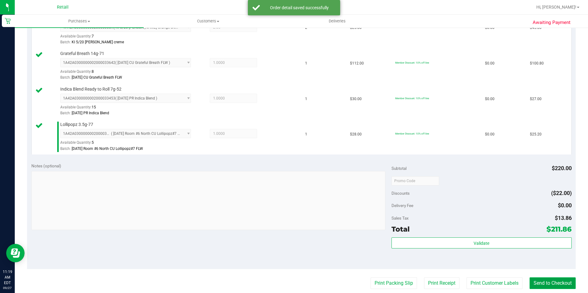
click at [548, 285] on button "Send to Checkout" at bounding box center [553, 284] width 46 height 12
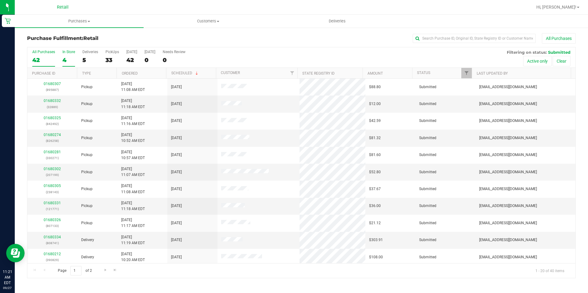
click at [67, 57] on div "4" at bounding box center [68, 60] width 13 height 7
click at [0, 0] on input "In Store 4" at bounding box center [0, 0] width 0 height 0
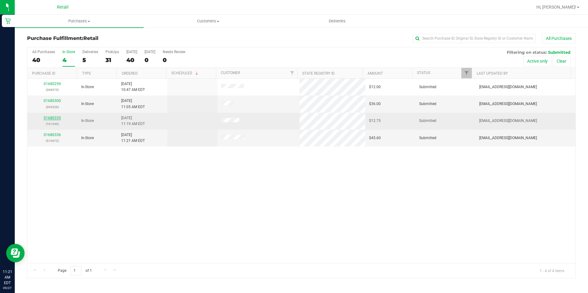
click at [48, 118] on link "01680335" at bounding box center [52, 118] width 17 height 4
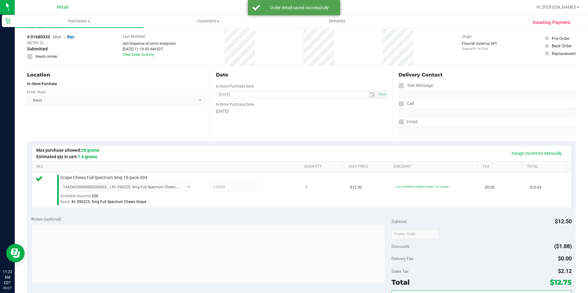
scroll to position [92, 0]
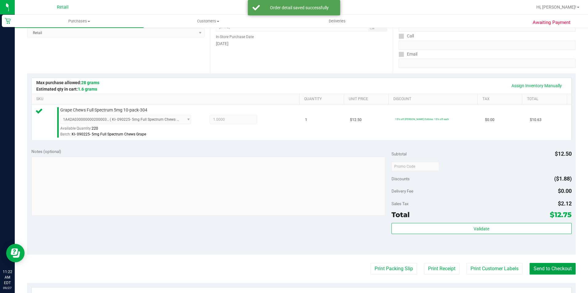
click at [537, 265] on button "Send to Checkout" at bounding box center [553, 269] width 46 height 12
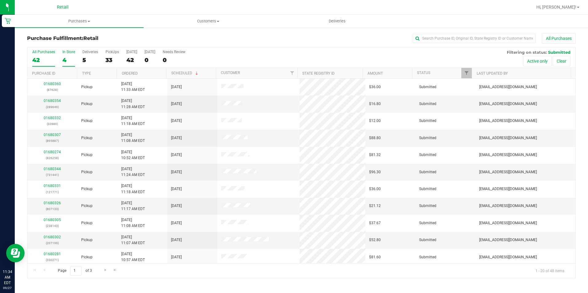
click at [68, 54] on label "In Store 4" at bounding box center [68, 58] width 13 height 17
click at [0, 0] on input "In Store 4" at bounding box center [0, 0] width 0 height 0
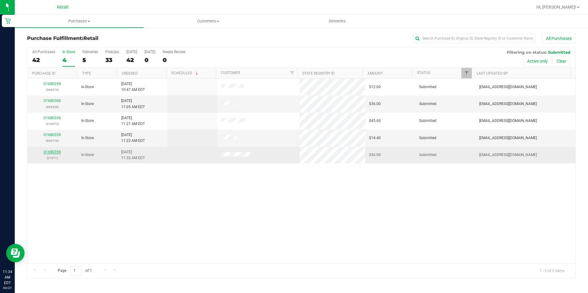
click at [58, 152] on link "01680359" at bounding box center [52, 152] width 17 height 4
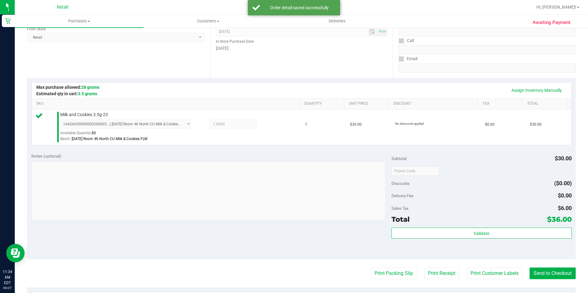
scroll to position [185, 0]
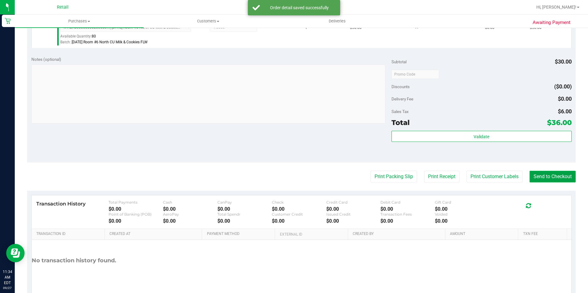
click at [565, 179] on button "Send to Checkout" at bounding box center [553, 177] width 46 height 12
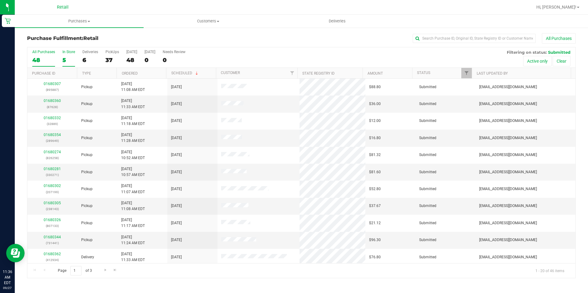
click at [64, 58] on div "5" at bounding box center [68, 60] width 13 height 7
click at [0, 0] on input "In Store 5" at bounding box center [0, 0] width 0 height 0
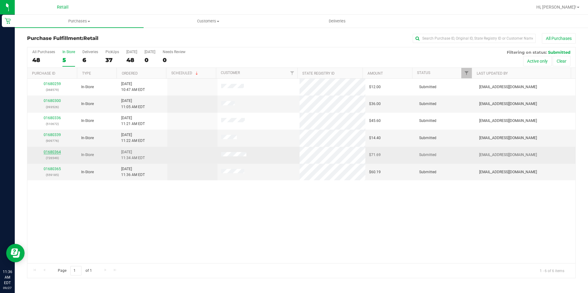
click at [55, 150] on link "01680364" at bounding box center [52, 152] width 17 height 4
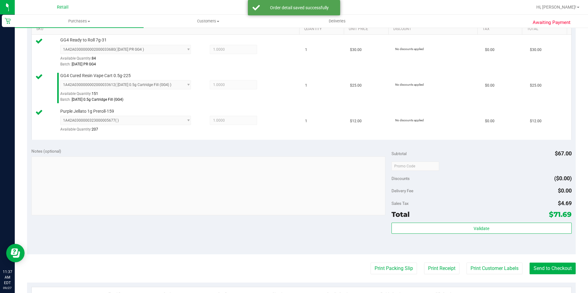
scroll to position [215, 0]
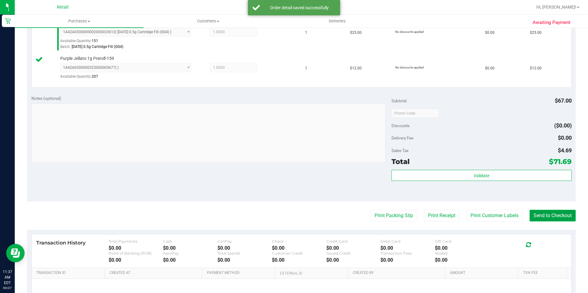
click at [538, 217] on button "Send to Checkout" at bounding box center [553, 216] width 46 height 12
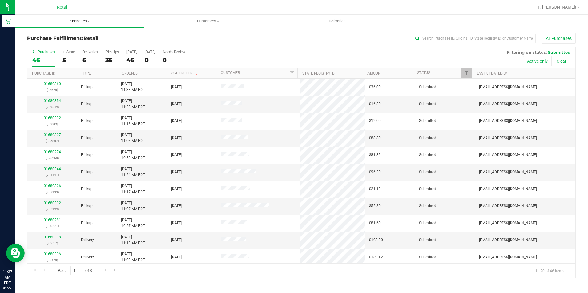
click at [76, 22] on span "Purchases" at bounding box center [79, 21] width 129 height 6
click at [401, 37] on div "All Purchases" at bounding box center [393, 38] width 366 height 10
click at [433, 38] on input "text" at bounding box center [474, 38] width 123 height 9
type input "lillybeth"
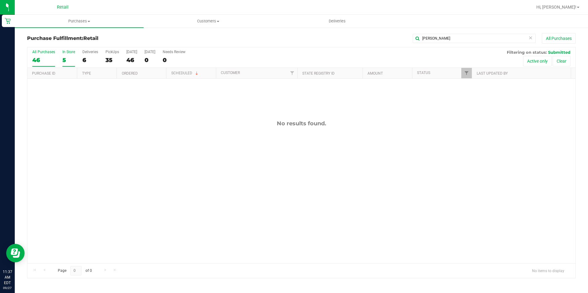
click at [62, 62] on div "5" at bounding box center [68, 60] width 13 height 7
click at [0, 0] on input "In Store 5" at bounding box center [0, 0] width 0 height 0
click at [452, 42] on input "lillybeth" at bounding box center [474, 38] width 123 height 9
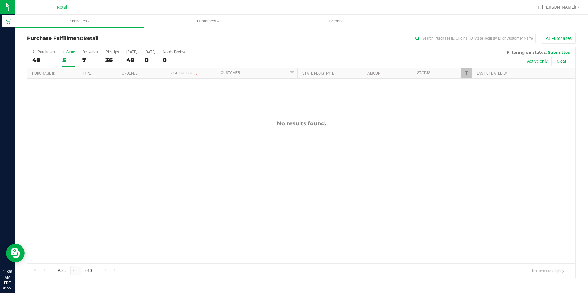
drag, startPoint x: 421, startPoint y: 66, endPoint x: 419, endPoint y: 80, distance: 14.3
click at [421, 71] on div "All Purchases 48 In Store 5 Deliveries 7 PickUps 36 Today 48 Tomorrow 0 Needs R…" at bounding box center [301, 163] width 549 height 232
drag, startPoint x: 419, startPoint y: 80, endPoint x: 409, endPoint y: 147, distance: 67.9
click at [409, 147] on div "No results found." at bounding box center [301, 192] width 548 height 226
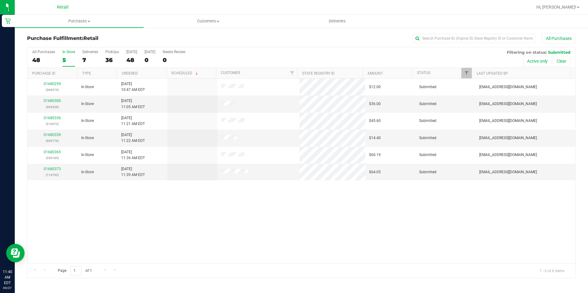
click at [70, 52] on div "In Store" at bounding box center [68, 52] width 13 height 4
click at [0, 0] on input "In Store 5" at bounding box center [0, 0] width 0 height 0
click at [53, 173] on p "(114762)" at bounding box center [52, 175] width 43 height 6
click at [54, 167] on link "01680373" at bounding box center [52, 169] width 17 height 4
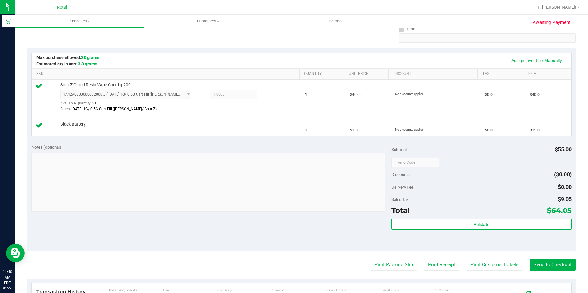
scroll to position [154, 0]
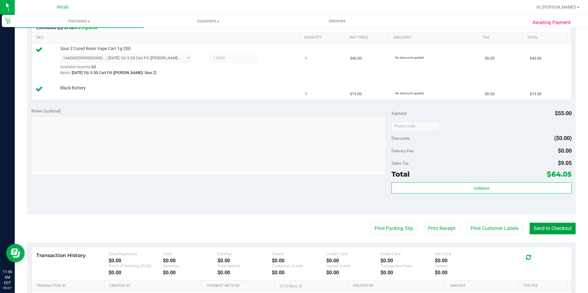
click at [535, 229] on button "Send to Checkout" at bounding box center [553, 229] width 46 height 12
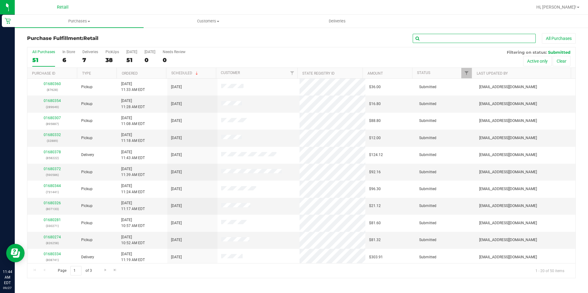
click at [438, 37] on input "text" at bounding box center [474, 38] width 123 height 9
type input "scurry"
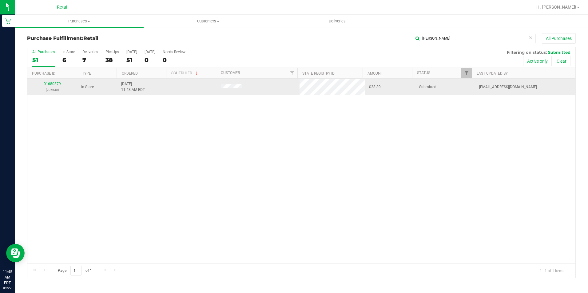
click at [57, 85] on link "01680379" at bounding box center [52, 84] width 17 height 4
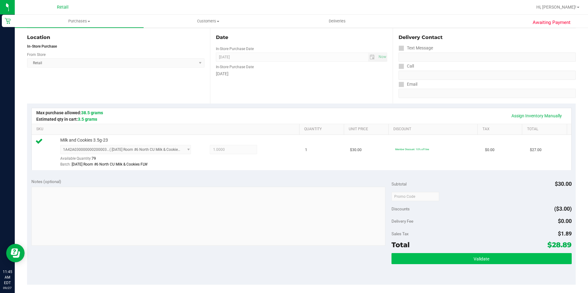
scroll to position [92, 0]
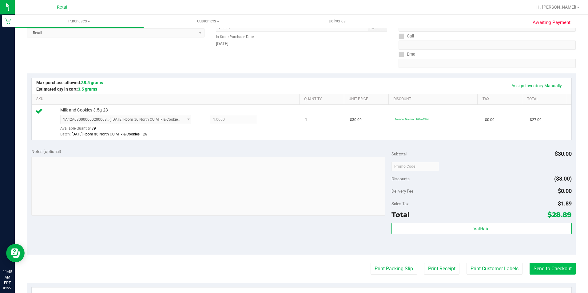
click at [546, 263] on purchase-details "Back Edit Purchase Cancel Purchase View Profile # 01680379 Med | Rec METRC ID: …" at bounding box center [301, 169] width 549 height 457
click at [545, 266] on button "Send to Checkout" at bounding box center [553, 269] width 46 height 12
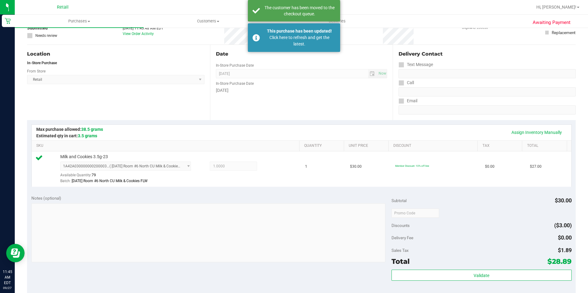
scroll to position [0, 0]
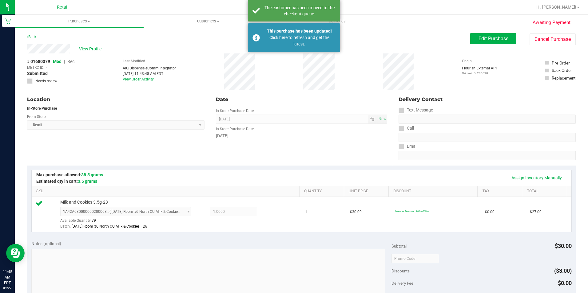
click at [82, 47] on span "View Profile" at bounding box center [91, 49] width 25 height 6
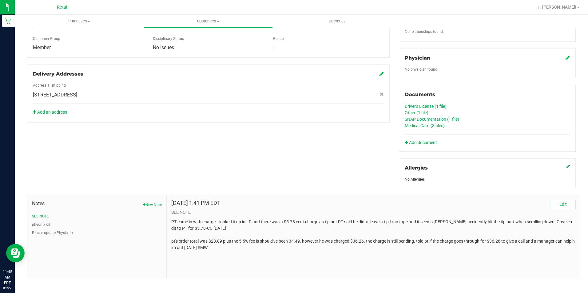
scroll to position [180, 0]
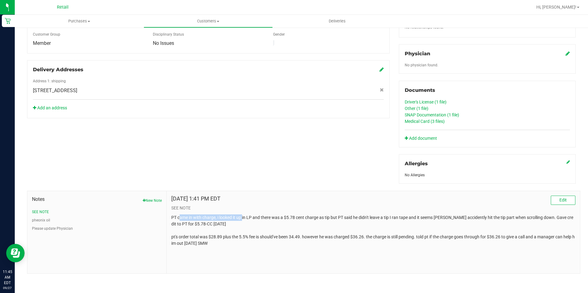
drag, startPoint x: 178, startPoint y: 217, endPoint x: 243, endPoint y: 217, distance: 64.3
click at [243, 217] on p "PT came in with charge, i looked it up in LP and there was a $5.78 cent charge …" at bounding box center [373, 231] width 404 height 32
click at [37, 218] on button "pheonix oil" at bounding box center [41, 221] width 18 height 6
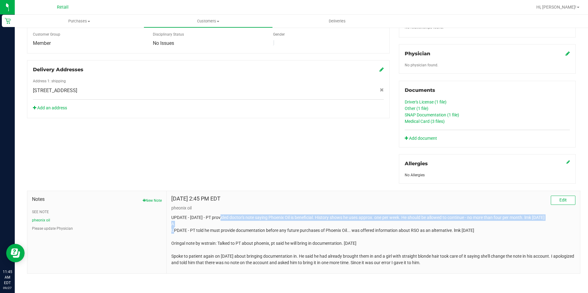
drag, startPoint x: 221, startPoint y: 216, endPoint x: 374, endPoint y: 222, distance: 153.3
click at [374, 222] on p "UPDATE - 1.28.21 - PT provided doctor's note saying Phoenix Oil is beneficial. …" at bounding box center [373, 241] width 404 height 52
drag, startPoint x: 374, startPoint y: 222, endPoint x: 350, endPoint y: 276, distance: 58.7
click at [354, 293] on div "Back Profile Purchases Add customer to queue Customer ID: 34503 Credit Availabl…" at bounding box center [301, 70] width 573 height 447
click at [347, 257] on p "UPDATE - 1.28.21 - PT provided doctor's note saying Phoenix Oil is beneficial. …" at bounding box center [373, 241] width 404 height 52
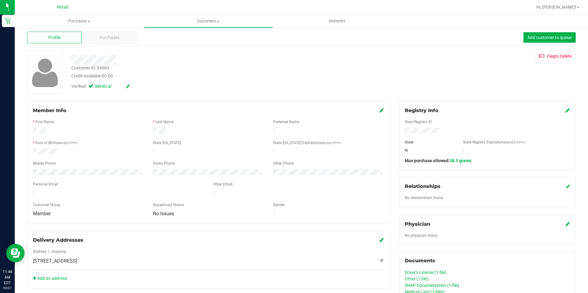
scroll to position [0, 0]
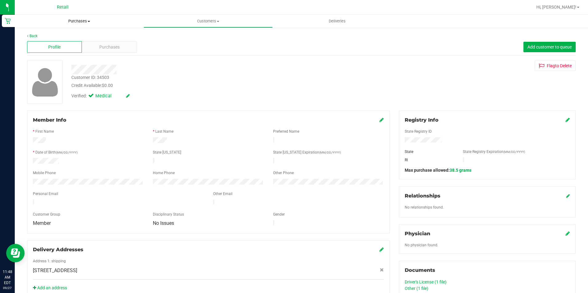
drag, startPoint x: 74, startPoint y: 22, endPoint x: 65, endPoint y: 31, distance: 13.3
click at [74, 22] on span "Purchases" at bounding box center [79, 21] width 129 height 6
click at [58, 43] on li "Fulfillment" at bounding box center [79, 44] width 129 height 7
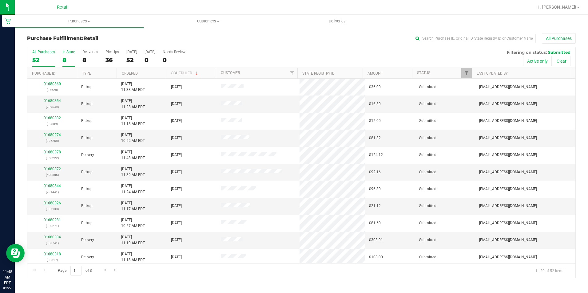
click at [69, 61] on div "8" at bounding box center [68, 60] width 13 height 7
click at [0, 0] on input "In Store 8" at bounding box center [0, 0] width 0 height 0
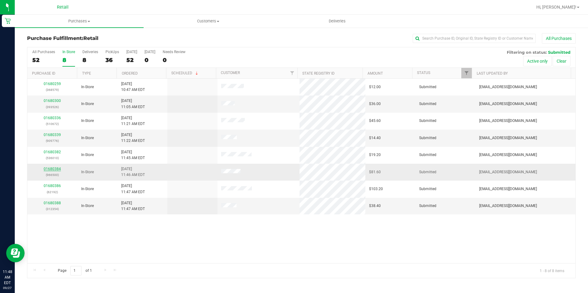
click at [50, 168] on link "01680384" at bounding box center [52, 169] width 17 height 4
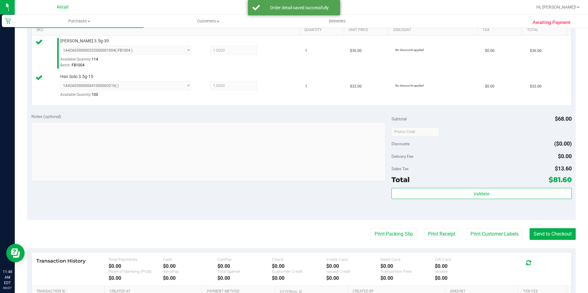
scroll to position [185, 0]
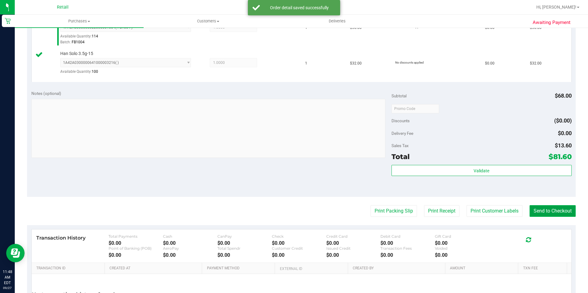
click at [564, 211] on button "Send to Checkout" at bounding box center [553, 211] width 46 height 12
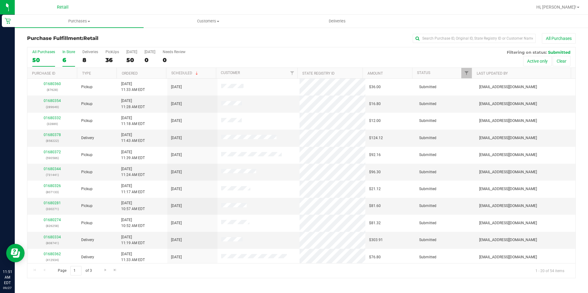
click at [63, 58] on div "6" at bounding box center [68, 60] width 13 height 7
click at [0, 0] on input "In Store 6" at bounding box center [0, 0] width 0 height 0
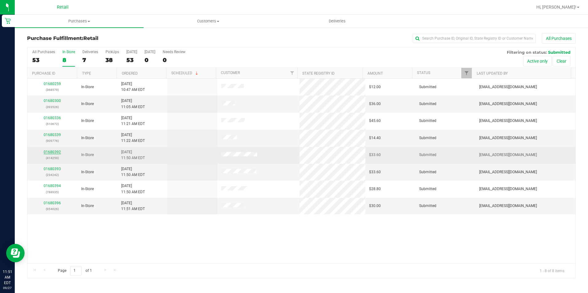
click at [49, 151] on link "01680392" at bounding box center [52, 152] width 17 height 4
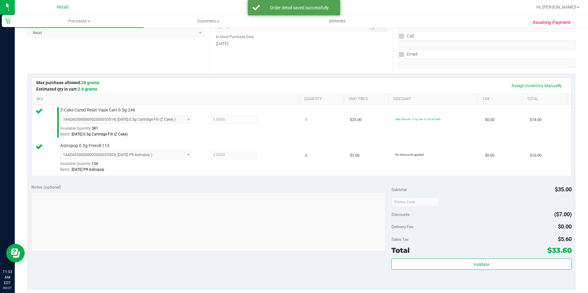
scroll to position [123, 0]
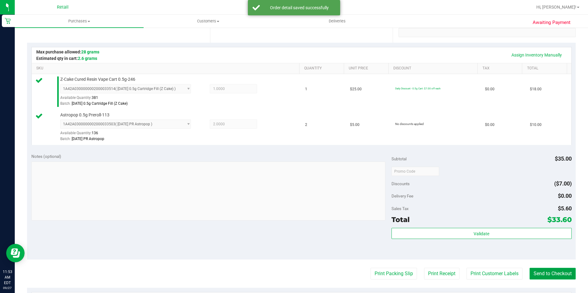
click at [534, 271] on button "Send to Checkout" at bounding box center [553, 274] width 46 height 12
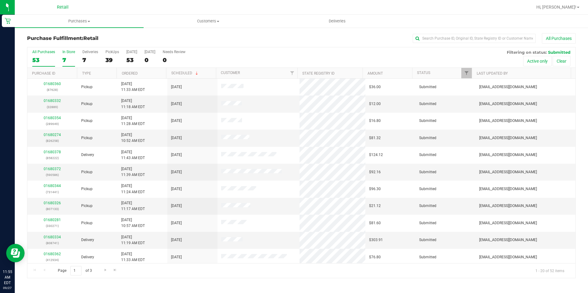
click at [68, 61] on div "7" at bounding box center [68, 60] width 13 height 7
click at [0, 0] on input "In Store 7" at bounding box center [0, 0] width 0 height 0
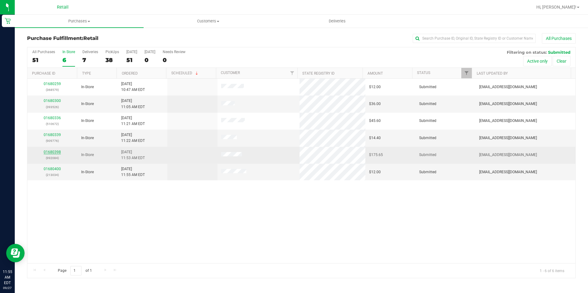
click at [54, 152] on link "01680398" at bounding box center [52, 152] width 17 height 4
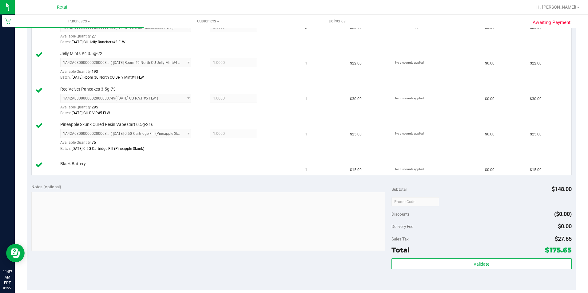
scroll to position [246, 0]
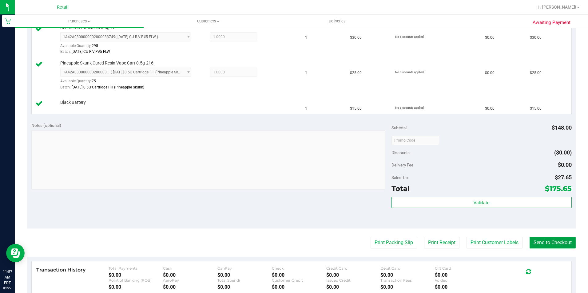
click at [556, 244] on button "Send to Checkout" at bounding box center [553, 243] width 46 height 12
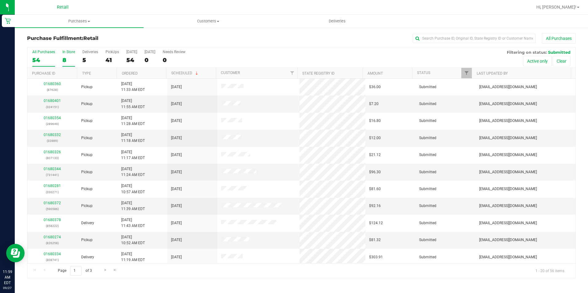
click at [64, 65] on label "In Store 8" at bounding box center [68, 58] width 13 height 17
click at [0, 0] on input "In Store 8" at bounding box center [0, 0] width 0 height 0
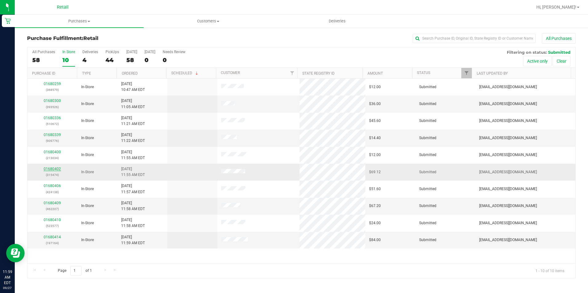
click at [58, 171] on link "01680402" at bounding box center [52, 169] width 17 height 4
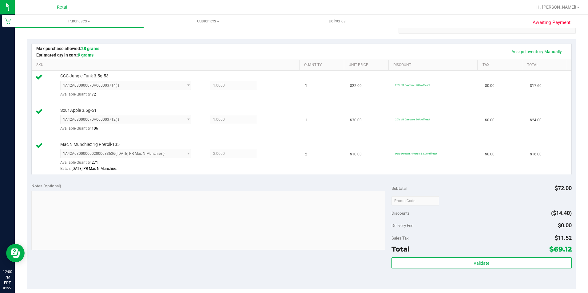
scroll to position [185, 0]
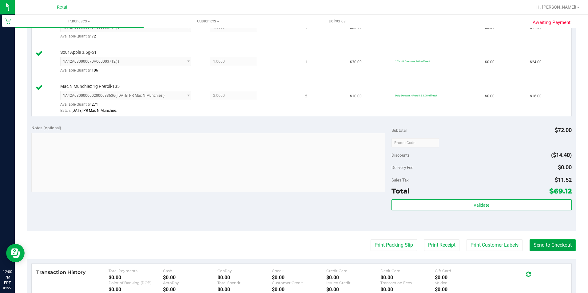
click at [554, 242] on button "Send to Checkout" at bounding box center [553, 246] width 46 height 12
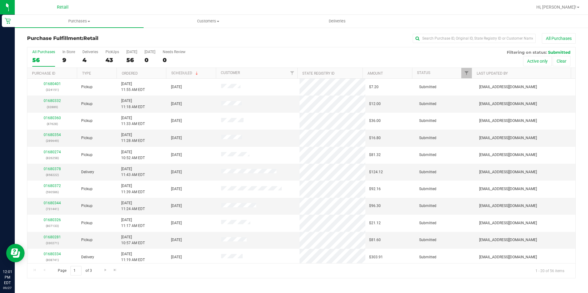
click at [79, 32] on div "Purchase Fulfillment: Retail All Purchases All Purchases 56 In Store 9 Deliveri…" at bounding box center [301, 156] width 573 height 258
click at [73, 49] on div "All Purchases 56 In Store 9 Deliveries 4 PickUps 43 Today 56 Tomorrow 0 Needs R…" at bounding box center [301, 49] width 548 height 5
click at [72, 50] on div "In Store" at bounding box center [68, 52] width 13 height 4
click at [0, 0] on input "In Store 9" at bounding box center [0, 0] width 0 height 0
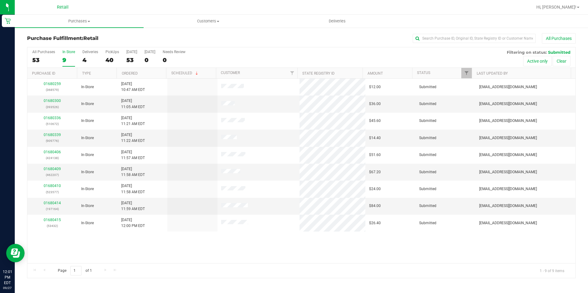
drag, startPoint x: 66, startPoint y: 57, endPoint x: 78, endPoint y: 41, distance: 20.0
click at [67, 57] on div "9" at bounding box center [68, 60] width 13 height 7
click at [0, 0] on input "In Store 9" at bounding box center [0, 0] width 0 height 0
click at [265, 255] on div "01680259 (368579) In-Store 9/27/2025 10:47 AM EDT $12.00 Submitted aiqecomm@sla…" at bounding box center [301, 171] width 548 height 185
click at [63, 61] on div "8" at bounding box center [68, 60] width 13 height 7
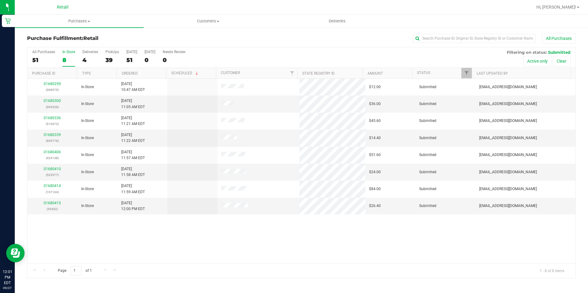
click at [0, 0] on input "In Store 8" at bounding box center [0, 0] width 0 height 0
click at [340, 233] on div "01680259 (368579) In-Store 9/27/2025 10:47 AM EDT $12.00 Submitted aiqecomm@sla…" at bounding box center [301, 171] width 548 height 185
click at [465, 40] on input "text" at bounding box center [474, 38] width 123 height 9
type input "pat"
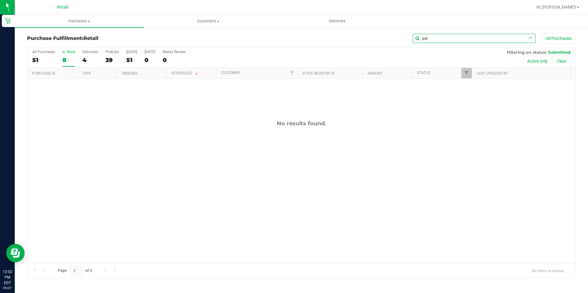
click at [532, 36] on div "pat" at bounding box center [474, 38] width 123 height 9
click at [531, 37] on icon at bounding box center [530, 37] width 4 height 7
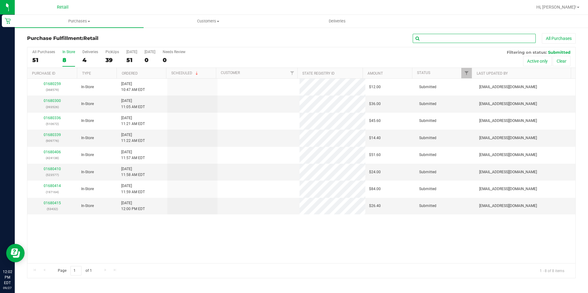
click at [516, 36] on input "text" at bounding box center [474, 38] width 123 height 9
click at [31, 57] on div "All Purchases 51 In Store 8 Deliveries 4 PickUps 39 Today 51 Tomorrow 0 Needs R…" at bounding box center [301, 57] width 548 height 21
click at [33, 57] on div "51" at bounding box center [43, 60] width 23 height 7
click at [0, 0] on input "All Purchases 51" at bounding box center [0, 0] width 0 height 0
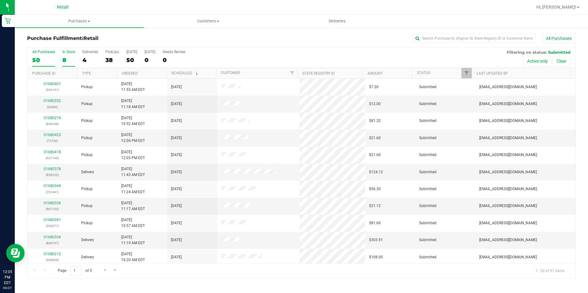
click at [66, 59] on div "8" at bounding box center [68, 60] width 13 height 7
click at [0, 0] on input "In Store 8" at bounding box center [0, 0] width 0 height 0
click at [70, 55] on label "In Store 9" at bounding box center [68, 58] width 13 height 17
click at [0, 0] on input "In Store 9" at bounding box center [0, 0] width 0 height 0
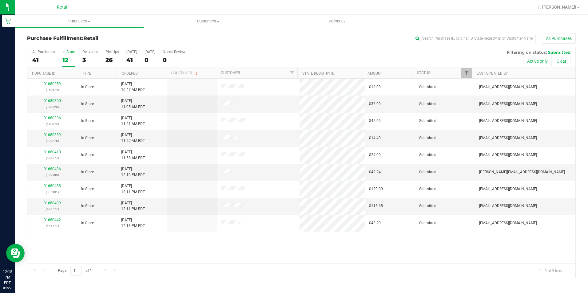
click at [66, 61] on div "12" at bounding box center [68, 60] width 13 height 7
click at [0, 0] on input "In Store 12" at bounding box center [0, 0] width 0 height 0
click at [55, 167] on link "01680438" at bounding box center [52, 169] width 17 height 4
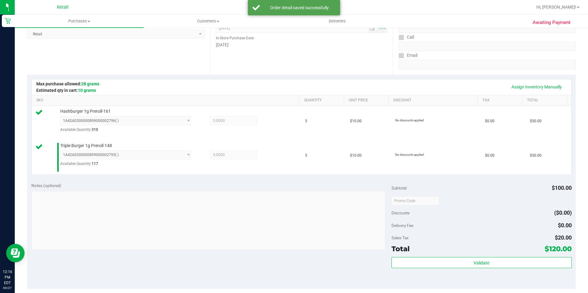
scroll to position [185, 0]
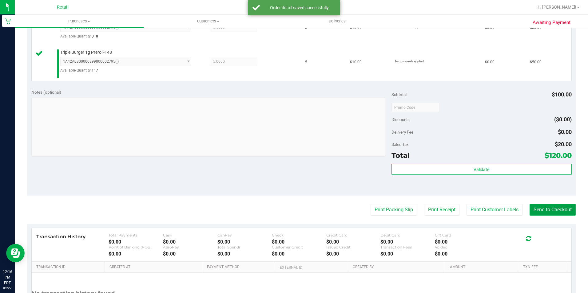
click at [542, 207] on button "Send to Checkout" at bounding box center [553, 210] width 46 height 12
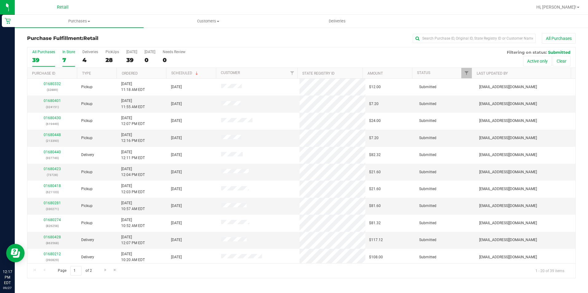
click at [73, 52] on div "In Store" at bounding box center [68, 52] width 13 height 4
click at [0, 0] on input "In Store 7" at bounding box center [0, 0] width 0 height 0
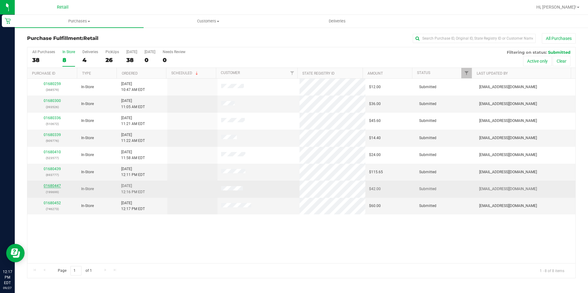
click at [58, 186] on link "01680447" at bounding box center [52, 186] width 17 height 4
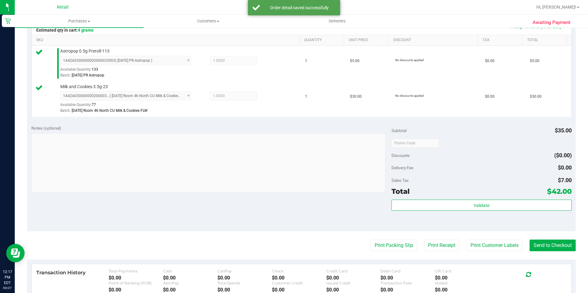
scroll to position [154, 0]
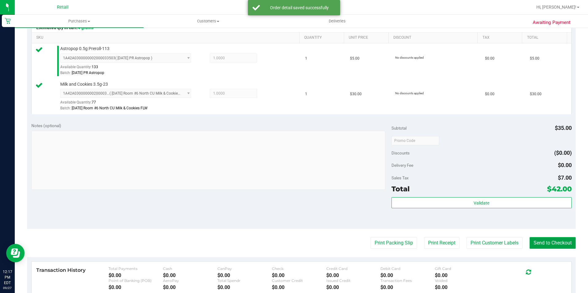
click at [559, 249] on button "Send to Checkout" at bounding box center [553, 243] width 46 height 12
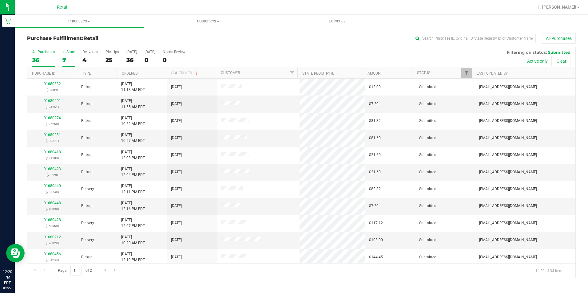
click at [63, 55] on label "In Store 7" at bounding box center [68, 58] width 13 height 17
click at [0, 0] on input "In Store 7" at bounding box center [0, 0] width 0 height 0
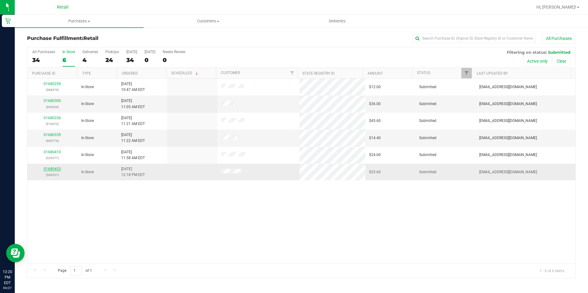
click at [57, 171] on link "01680453" at bounding box center [52, 169] width 17 height 4
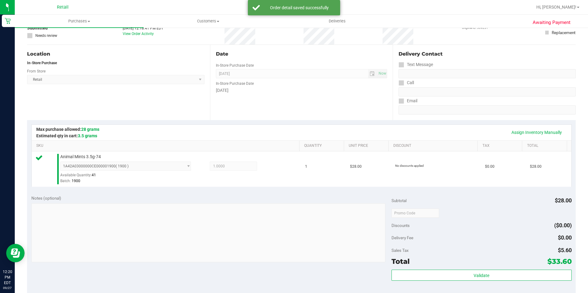
scroll to position [123, 0]
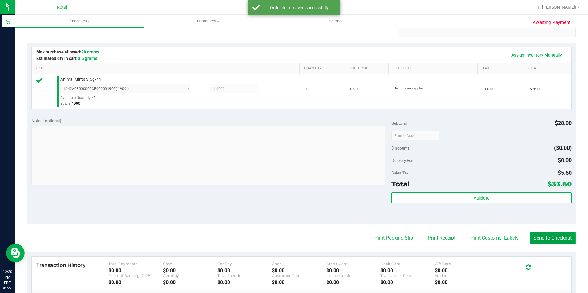
click at [552, 243] on button "Send to Checkout" at bounding box center [553, 239] width 46 height 12
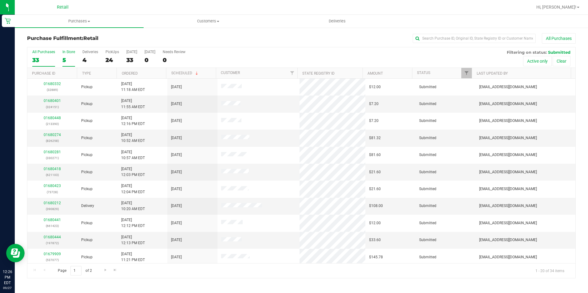
click at [65, 58] on div "5" at bounding box center [68, 60] width 13 height 7
click at [0, 0] on input "In Store 5" at bounding box center [0, 0] width 0 height 0
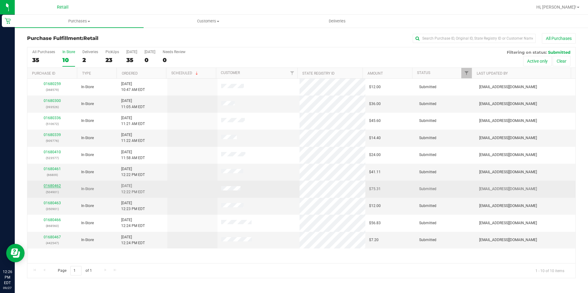
click at [57, 185] on link "01680462" at bounding box center [52, 186] width 17 height 4
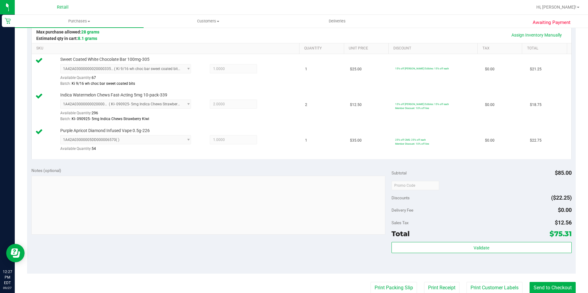
scroll to position [154, 0]
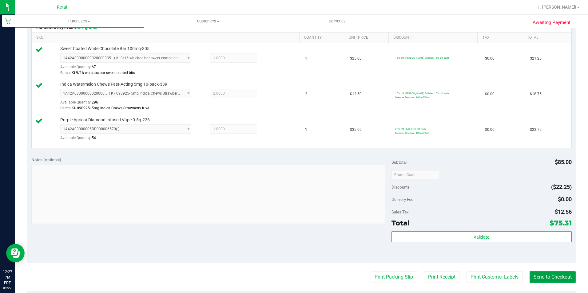
click at [557, 273] on button "Send to Checkout" at bounding box center [553, 278] width 46 height 12
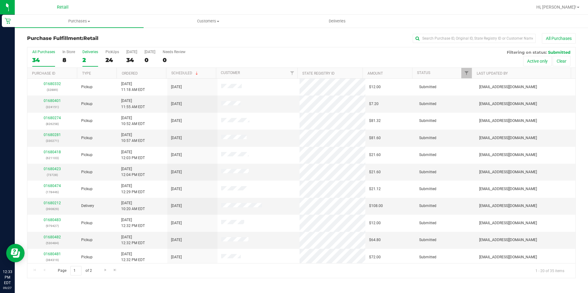
click at [84, 56] on label "Deliveries 2" at bounding box center [90, 58] width 16 height 17
click at [0, 0] on input "Deliveries 2" at bounding box center [0, 0] width 0 height 0
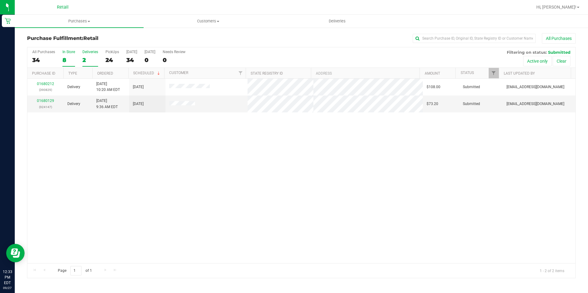
click at [71, 60] on div "8" at bounding box center [68, 60] width 13 height 7
click at [0, 0] on input "In Store 8" at bounding box center [0, 0] width 0 height 0
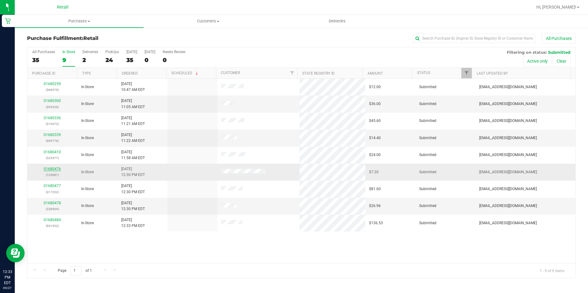
click at [56, 170] on link "01680476" at bounding box center [52, 169] width 17 height 4
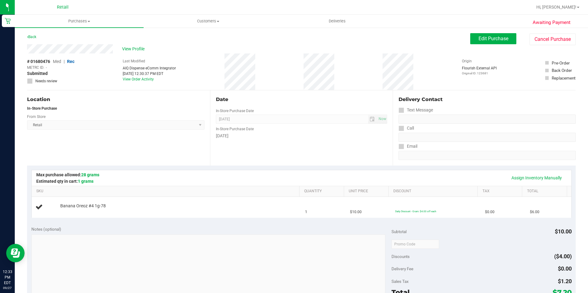
click at [227, 74] on div "# 01680476 Med | Rec METRC ID: - Submitted Needs review Last Modified AIQ Dispe…" at bounding box center [301, 72] width 549 height 37
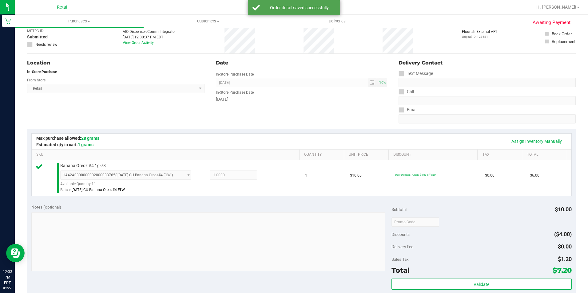
scroll to position [123, 0]
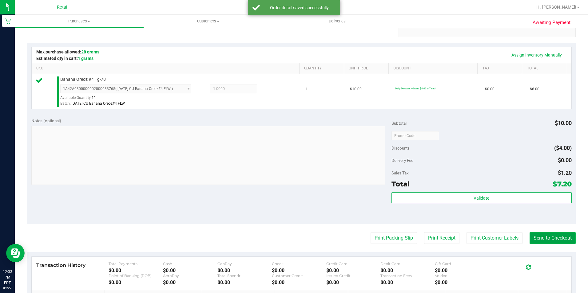
click at [552, 237] on button "Send to Checkout" at bounding box center [553, 239] width 46 height 12
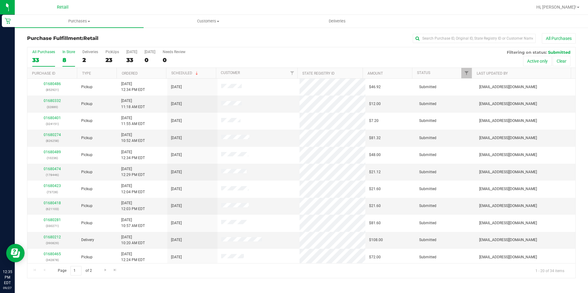
click at [69, 57] on div "8" at bounding box center [68, 60] width 13 height 7
click at [0, 0] on input "In Store 8" at bounding box center [0, 0] width 0 height 0
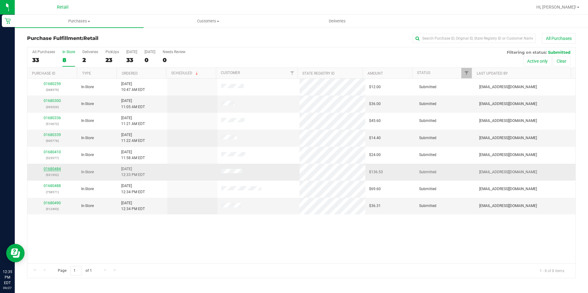
click at [58, 170] on link "01680484" at bounding box center [52, 169] width 17 height 4
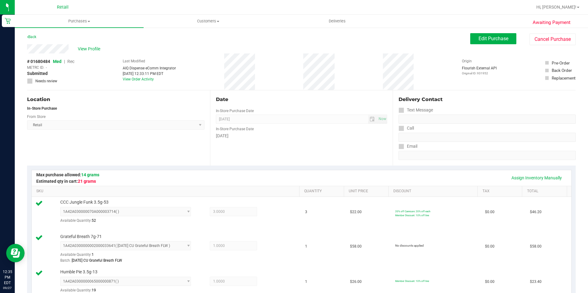
scroll to position [185, 0]
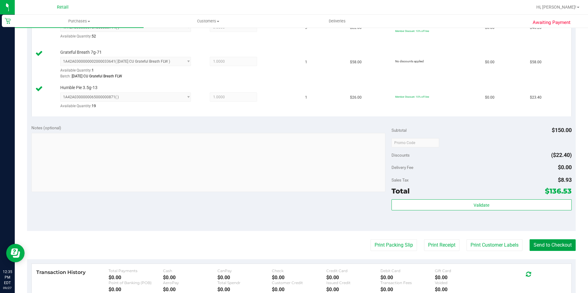
click at [561, 249] on button "Send to Checkout" at bounding box center [553, 246] width 46 height 12
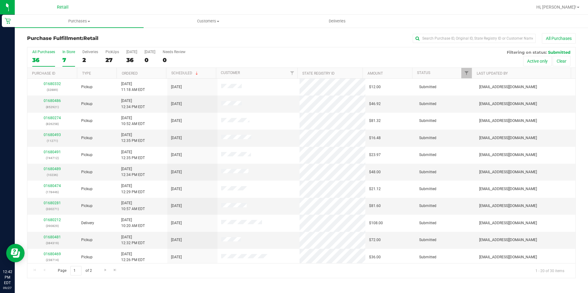
click at [64, 54] on label "In Store 7" at bounding box center [68, 58] width 13 height 17
click at [0, 0] on input "In Store 7" at bounding box center [0, 0] width 0 height 0
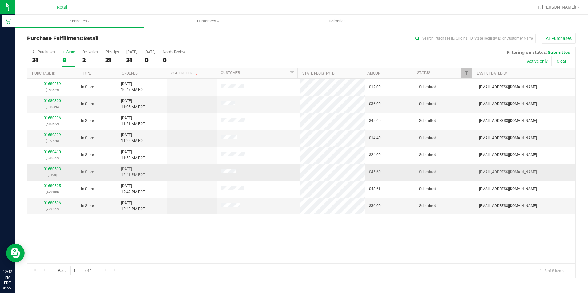
click at [54, 168] on link "01680503" at bounding box center [52, 169] width 17 height 4
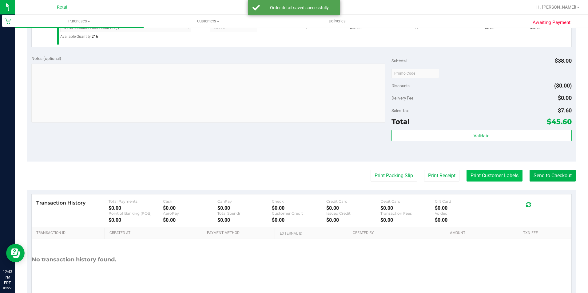
scroll to position [185, 0]
click at [536, 177] on button "Send to Checkout" at bounding box center [553, 176] width 46 height 12
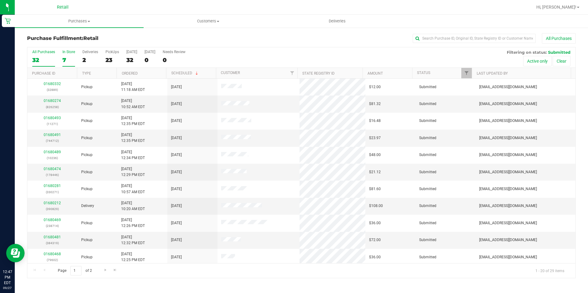
click at [66, 62] on div "7" at bounding box center [68, 60] width 13 height 7
click at [0, 0] on input "In Store 7" at bounding box center [0, 0] width 0 height 0
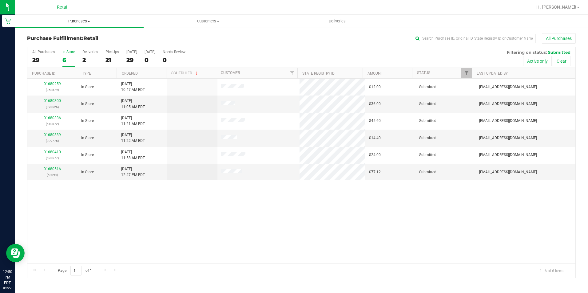
click at [72, 18] on uib-tab-heading "Purchases Summary of purchases Fulfillment All purchases" at bounding box center [79, 21] width 129 height 13
click at [63, 48] on li "All purchases" at bounding box center [79, 51] width 129 height 7
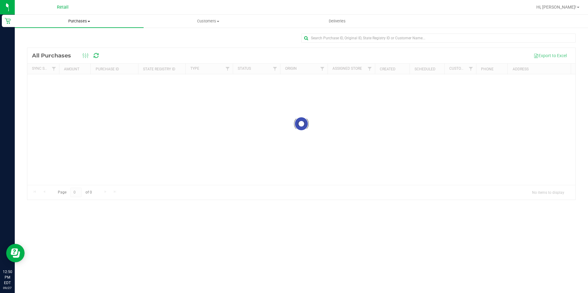
click at [83, 15] on uib-tab-heading "Purchases Summary of purchases Fulfillment All purchases" at bounding box center [79, 21] width 129 height 13
click at [62, 46] on li "Fulfillment" at bounding box center [79, 44] width 129 height 7
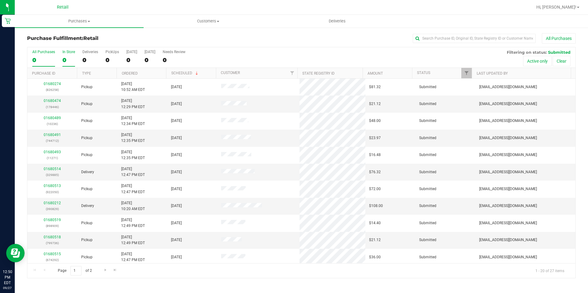
click at [69, 57] on div "0" at bounding box center [68, 60] width 13 height 7
click at [0, 0] on input "In Store 0" at bounding box center [0, 0] width 0 height 0
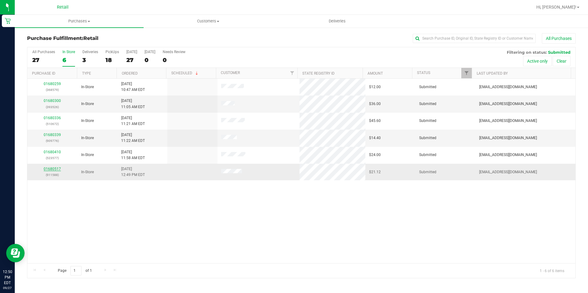
click at [50, 168] on link "01680517" at bounding box center [52, 169] width 17 height 4
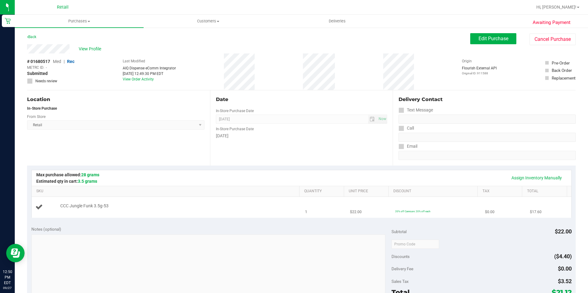
click at [207, 200] on td "CCC Jungle Funk 3.5g-53" at bounding box center [167, 207] width 270 height 21
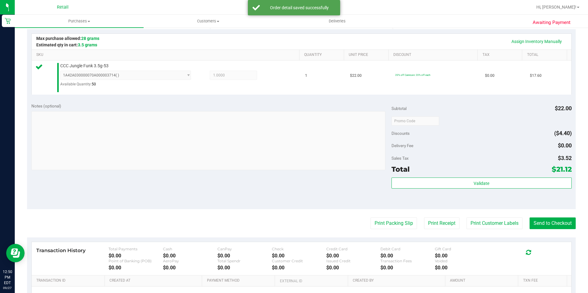
scroll to position [185, 0]
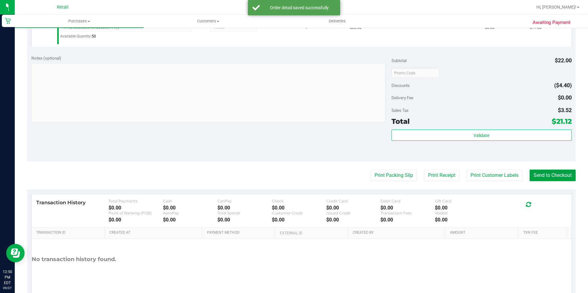
click at [539, 176] on button "Send to Checkout" at bounding box center [553, 176] width 46 height 12
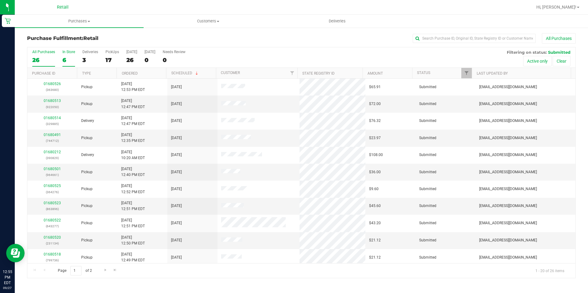
click at [68, 55] on label "In Store 6" at bounding box center [68, 58] width 13 height 17
click at [0, 0] on input "In Store 6" at bounding box center [0, 0] width 0 height 0
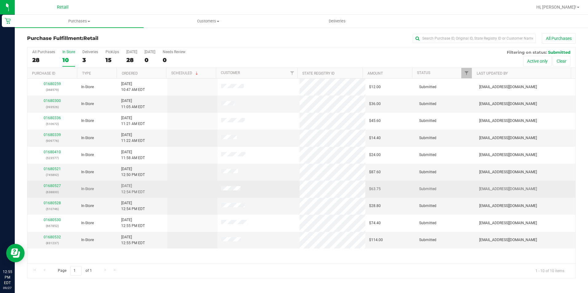
click at [56, 183] on td "01680527 (638800)" at bounding box center [52, 189] width 50 height 17
click at [55, 185] on link "01680527" at bounding box center [52, 186] width 17 height 4
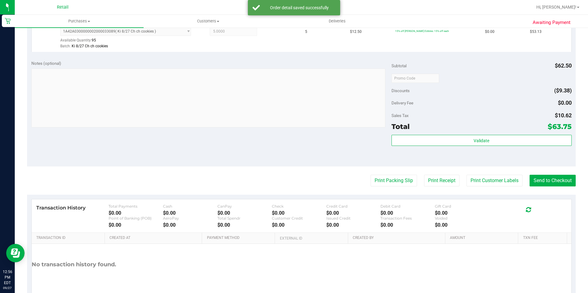
scroll to position [185, 0]
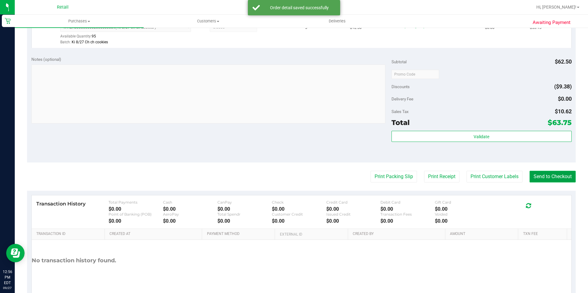
click at [549, 174] on button "Send to Checkout" at bounding box center [553, 177] width 46 height 12
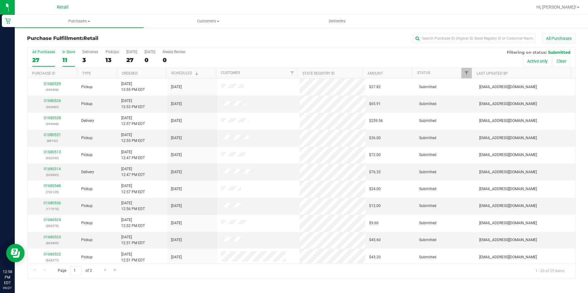
click at [66, 59] on div "11" at bounding box center [68, 60] width 13 height 7
click at [0, 0] on input "In Store 11" at bounding box center [0, 0] width 0 height 0
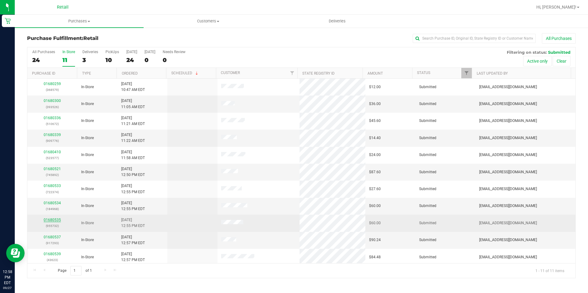
click at [54, 220] on link "01680535" at bounding box center [52, 220] width 17 height 4
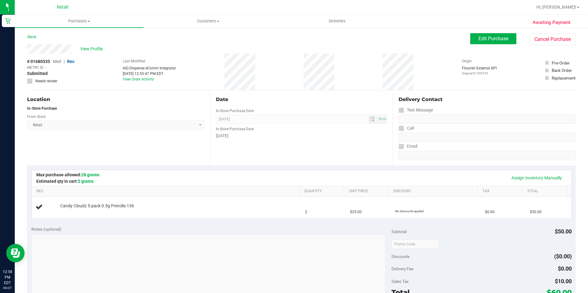
click at [242, 81] on div "# 01680535 Med | Rec METRC ID: - Submitted Needs review Last Modified AIQ Dispe…" at bounding box center [301, 72] width 549 height 37
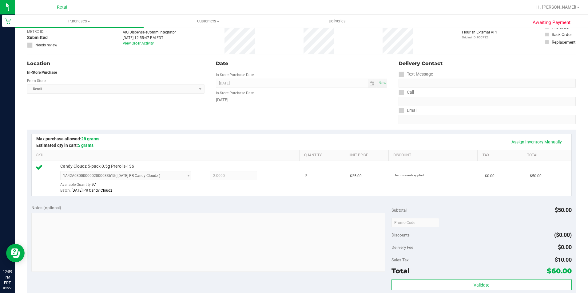
scroll to position [92, 0]
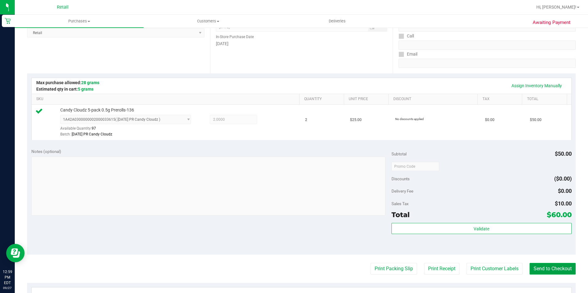
click at [530, 268] on button "Send to Checkout" at bounding box center [553, 269] width 46 height 12
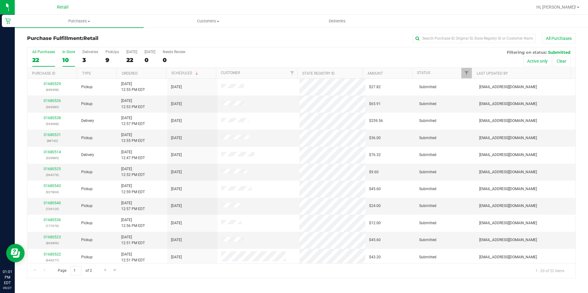
click at [72, 53] on div "In Store" at bounding box center [68, 52] width 13 height 4
click at [0, 0] on input "In Store 10" at bounding box center [0, 0] width 0 height 0
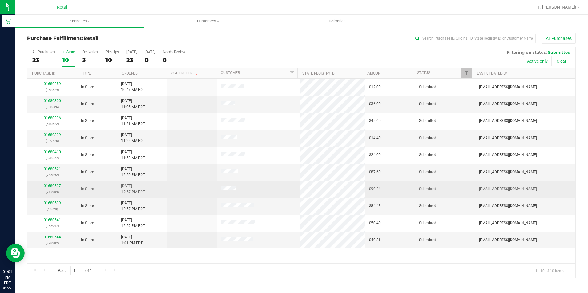
click at [50, 186] on link "01680537" at bounding box center [52, 186] width 17 height 4
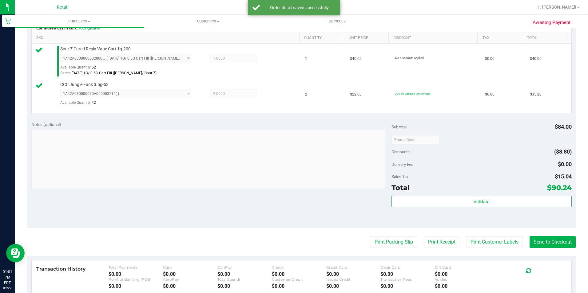
scroll to position [154, 0]
click at [555, 249] on purchase-details "Back Edit Purchase Cancel Purchase View Profile # 01680537 Med | Rec METRC ID: …" at bounding box center [301, 125] width 549 height 492
click at [557, 245] on button "Send to Checkout" at bounding box center [553, 242] width 46 height 12
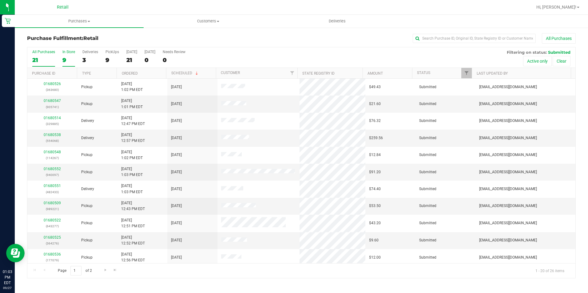
click at [66, 54] on div "In Store" at bounding box center [68, 52] width 13 height 4
click at [0, 0] on input "In Store 9" at bounding box center [0, 0] width 0 height 0
